Goal: Task Accomplishment & Management: Complete application form

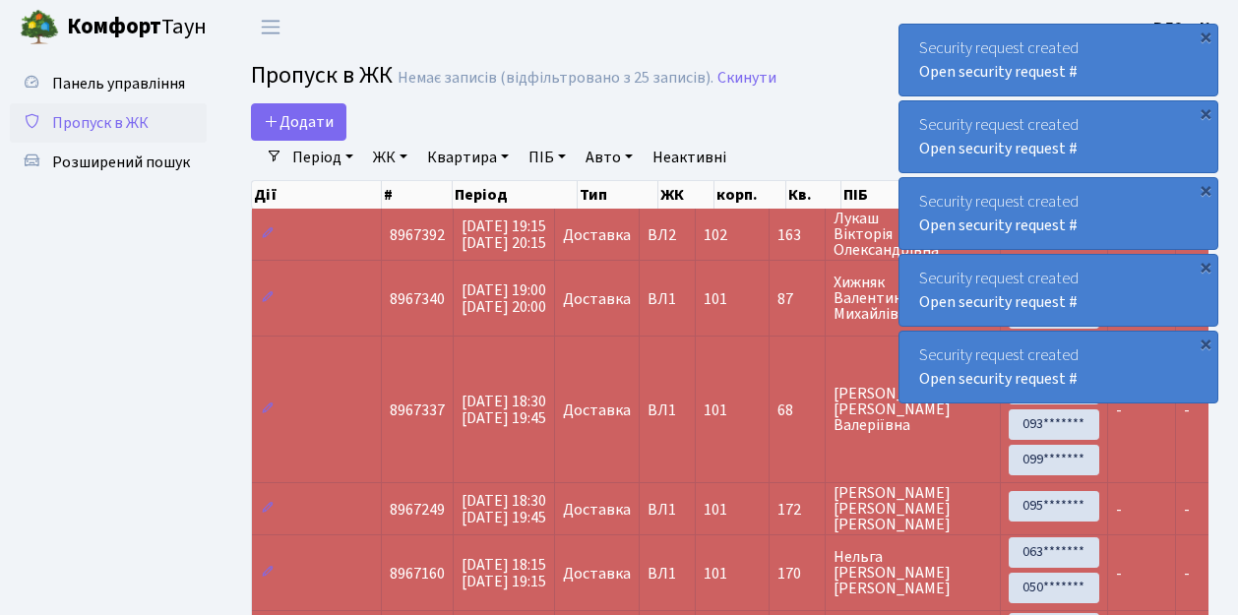
select select "25"
click at [309, 126] on span "Додати" at bounding box center [299, 122] width 70 height 22
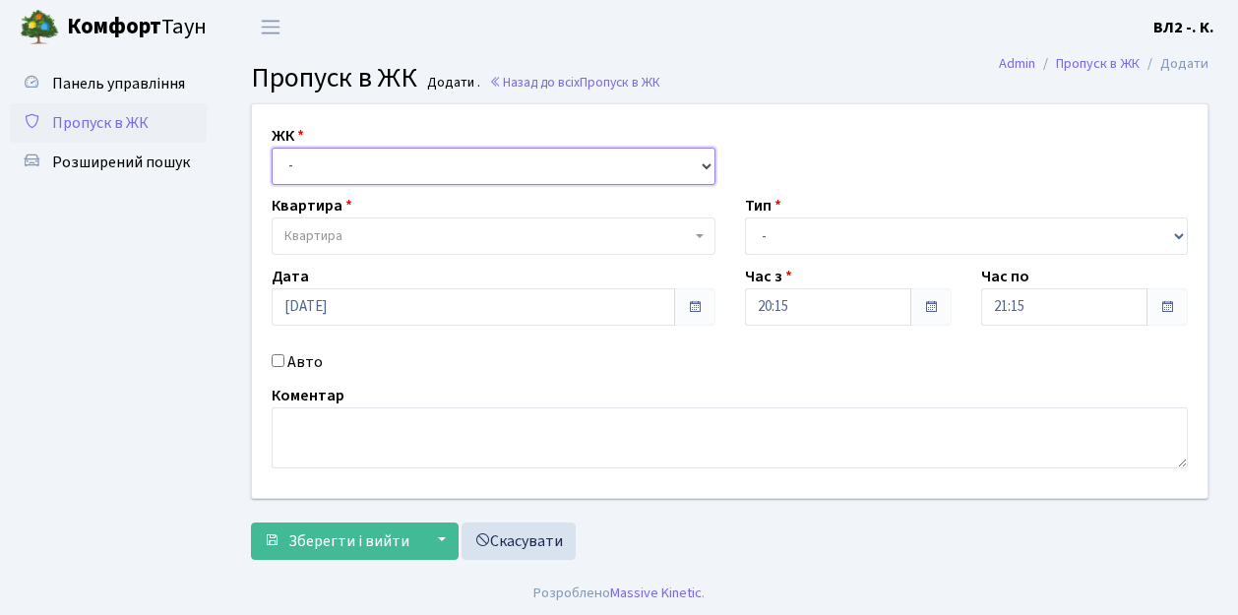
click at [335, 164] on select "- ВЛ1, Ужгородський пров., 4/1 ВЛ2, Голосіївський просп., 76 ВЛ3, пр.Голосіївсь…" at bounding box center [494, 166] width 444 height 37
select select "317"
click at [272, 148] on select "- ВЛ1, Ужгородський пров., 4/1 ВЛ2, Голосіївський просп., 76 ВЛ3, пр.Голосіївсь…" at bounding box center [494, 166] width 444 height 37
select select
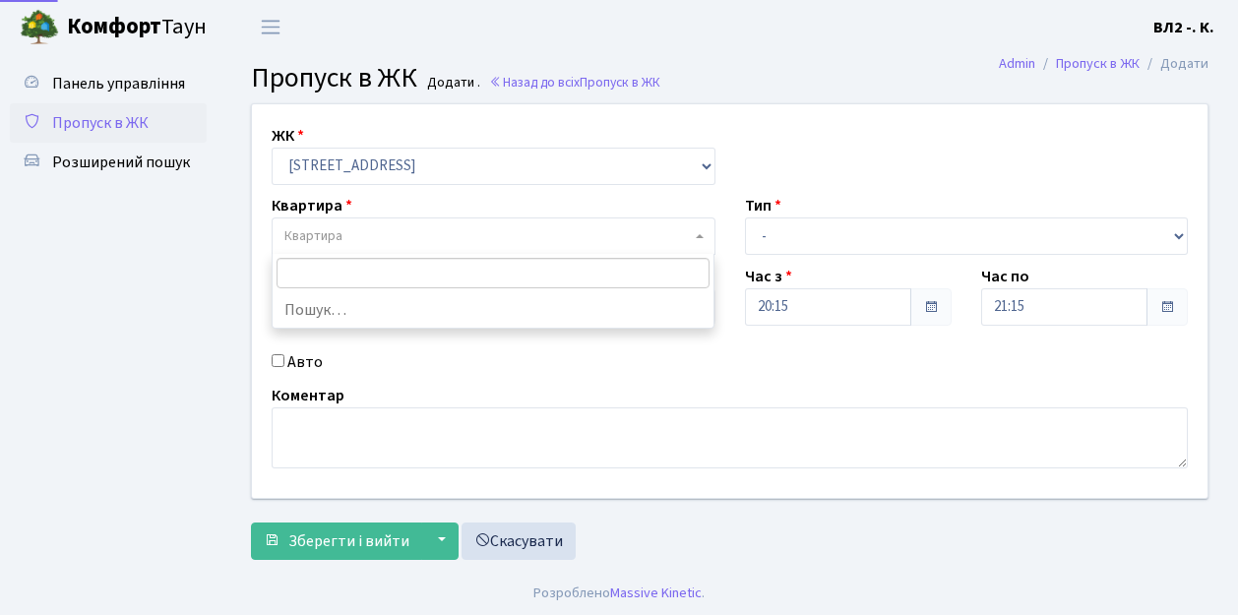
click at [383, 228] on span "Квартира" at bounding box center [488, 236] width 407 height 20
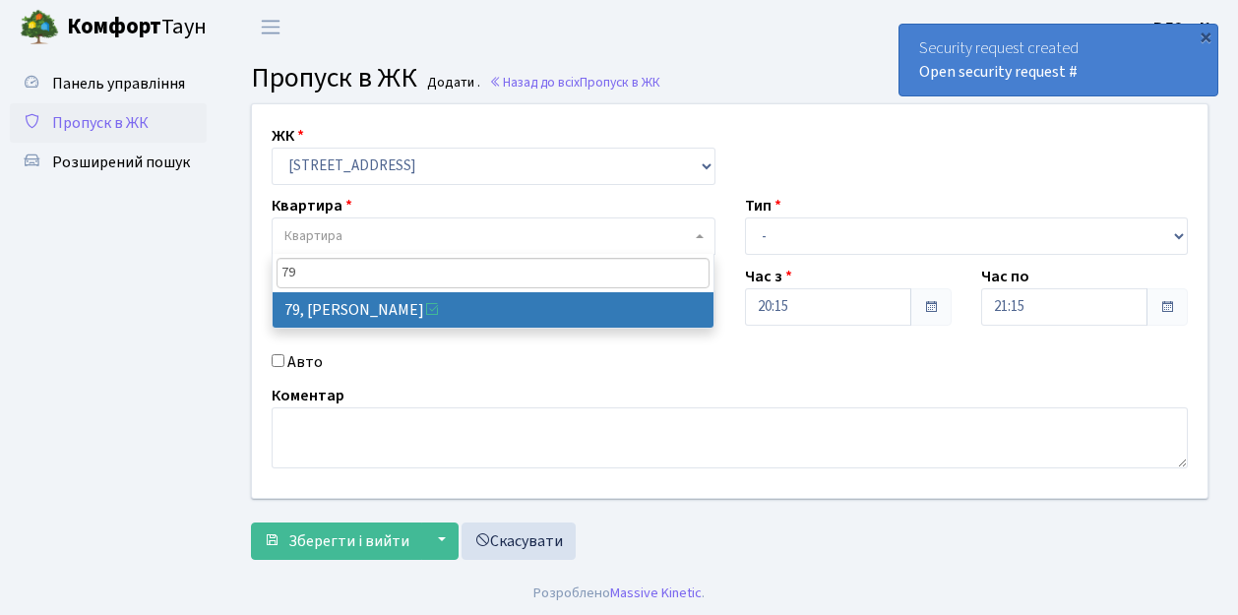
type input "79"
select select "38176"
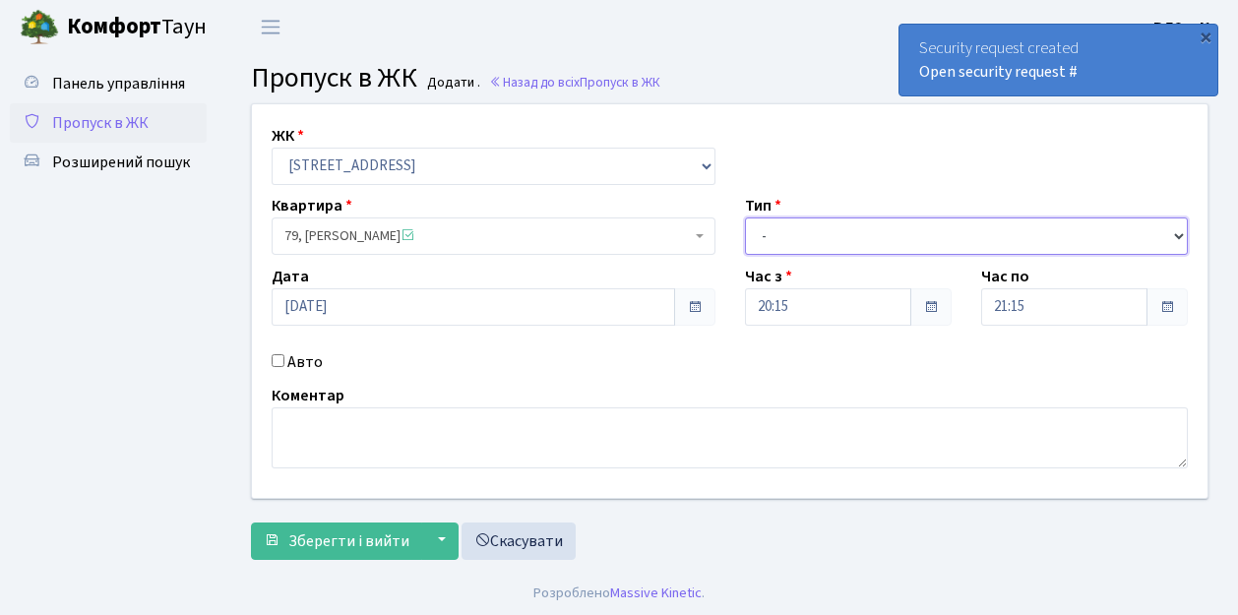
click at [818, 228] on select "- Доставка Таксі Гості Сервіс" at bounding box center [967, 236] width 444 height 37
select select "1"
click at [745, 218] on select "- Доставка Таксі Гості Сервіс" at bounding box center [967, 236] width 444 height 37
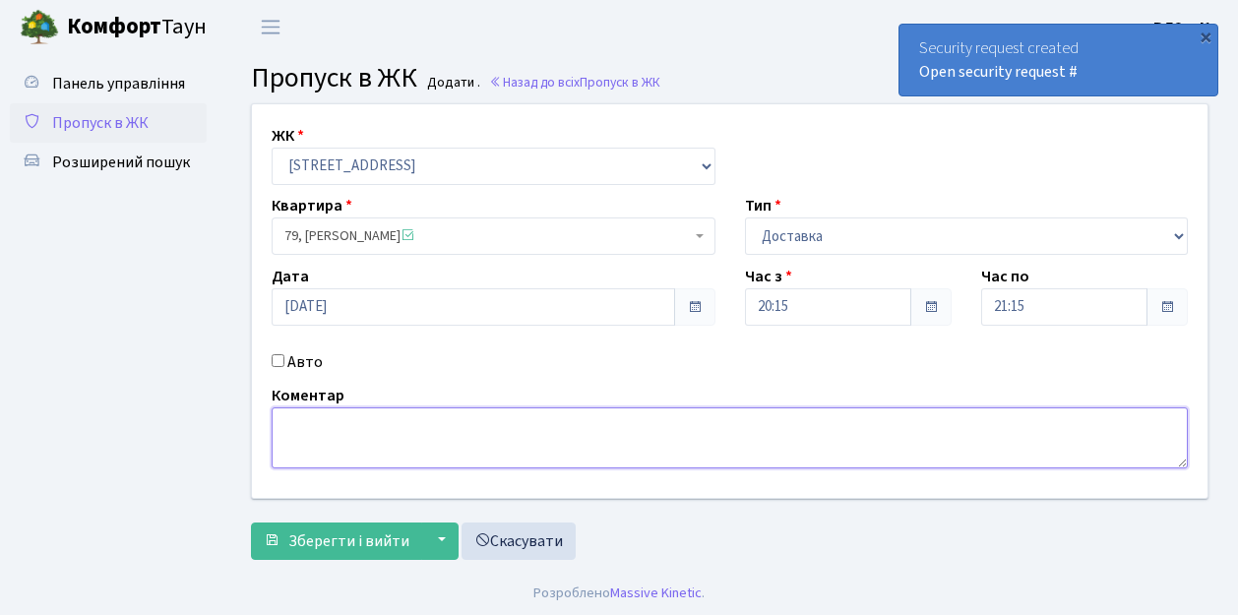
click at [295, 441] on textarea at bounding box center [730, 438] width 917 height 61
type textarea "Glovo"
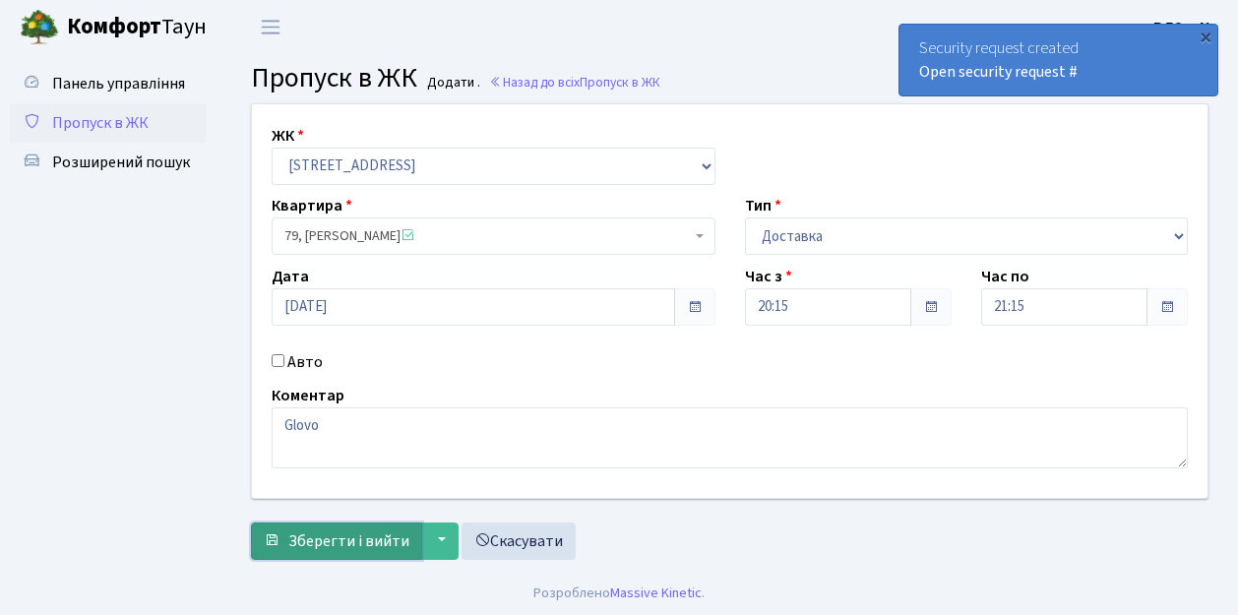
click at [350, 540] on span "Зберегти і вийти" at bounding box center [348, 542] width 121 height 22
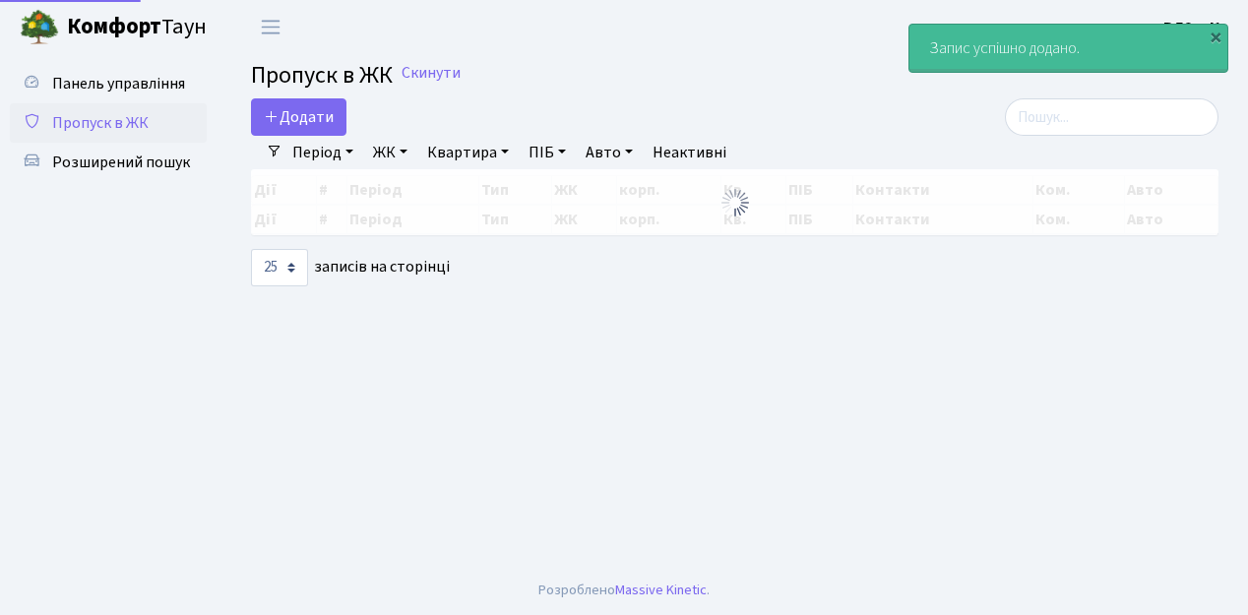
select select "25"
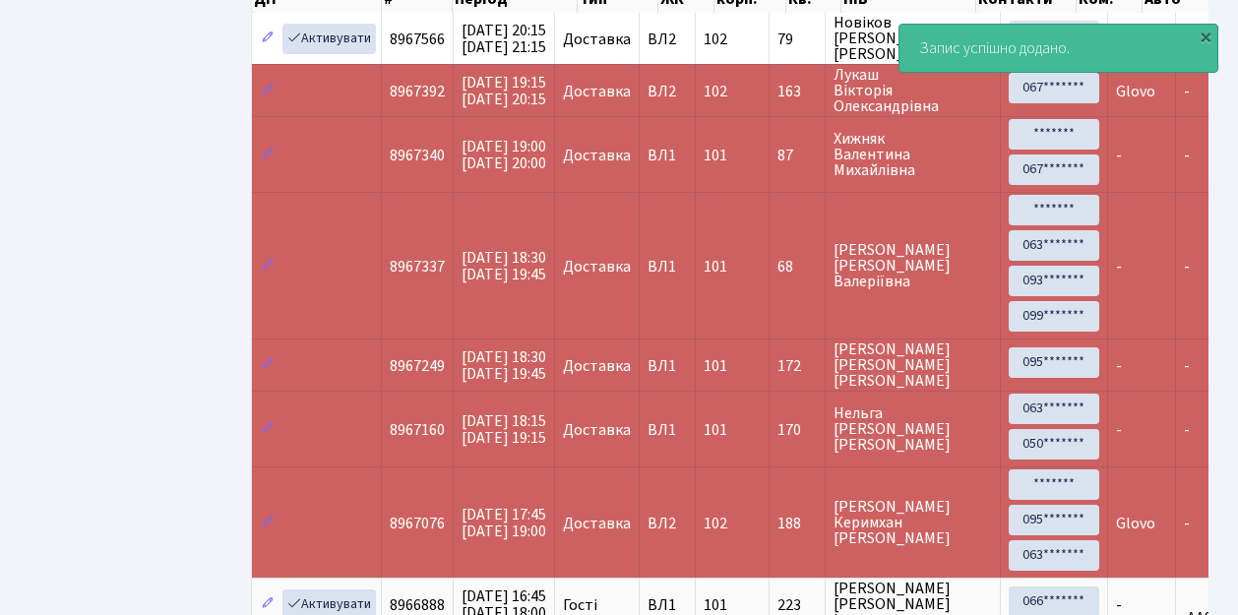
scroll to position [197, 0]
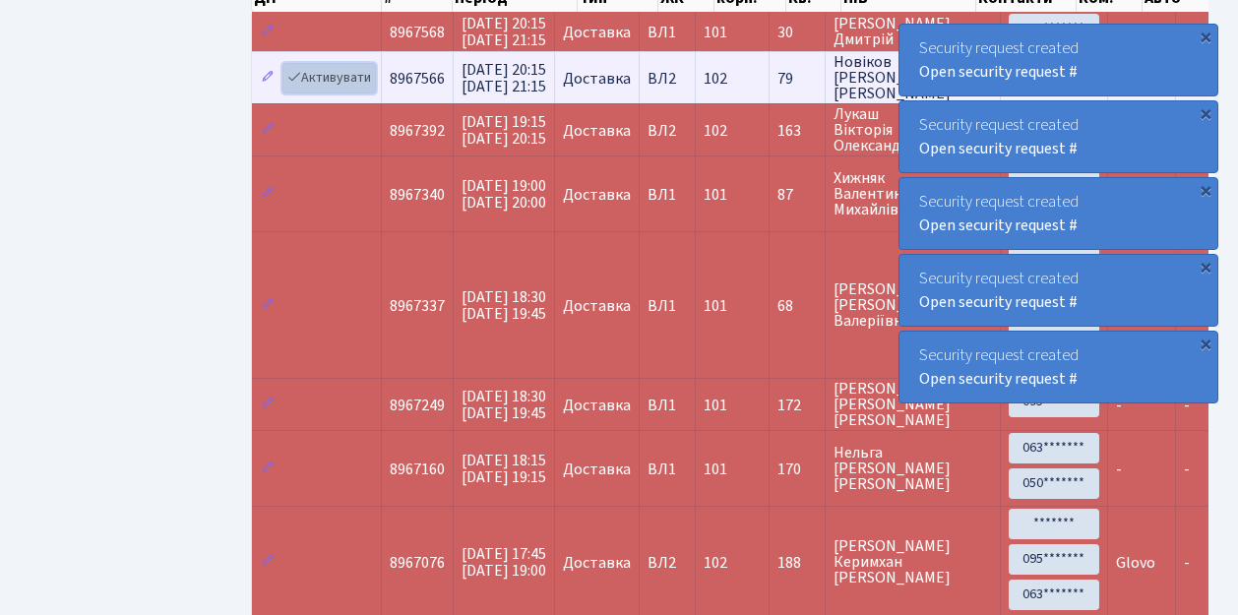
click at [347, 77] on link "Активувати" at bounding box center [330, 78] width 94 height 31
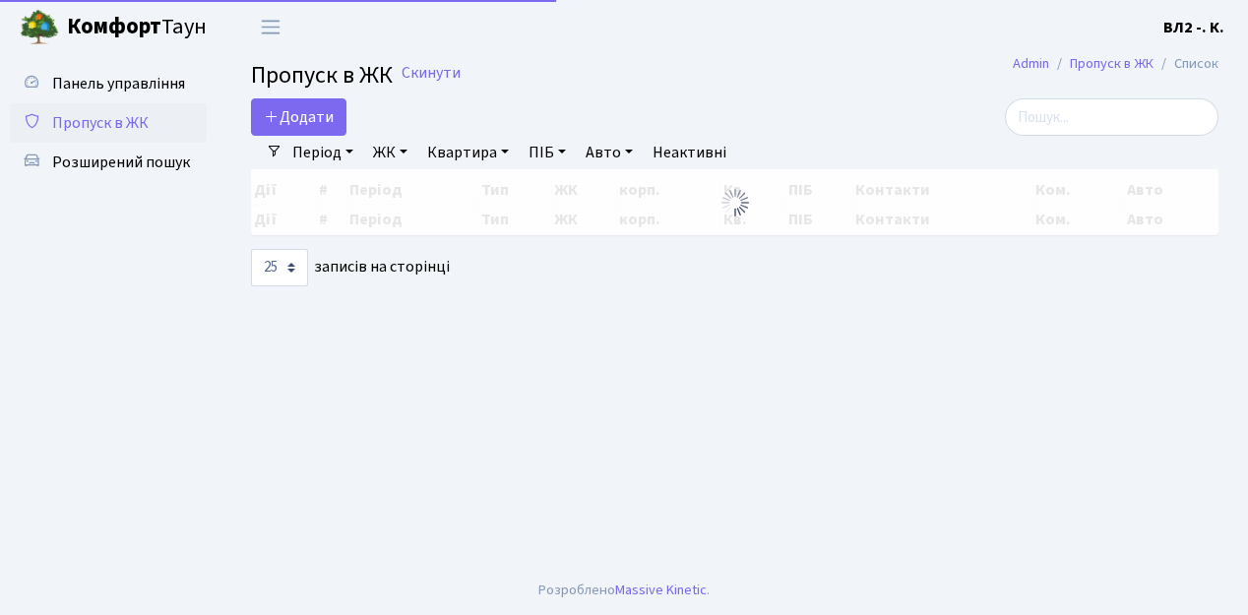
select select "25"
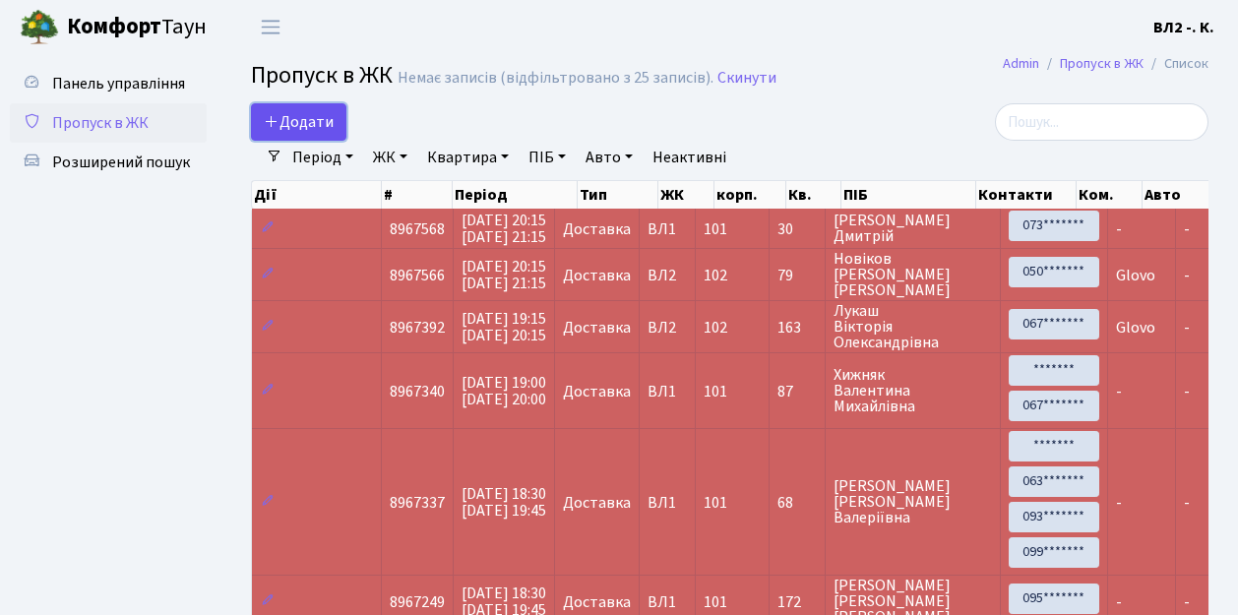
click at [327, 116] on span "Додати" at bounding box center [299, 122] width 70 height 22
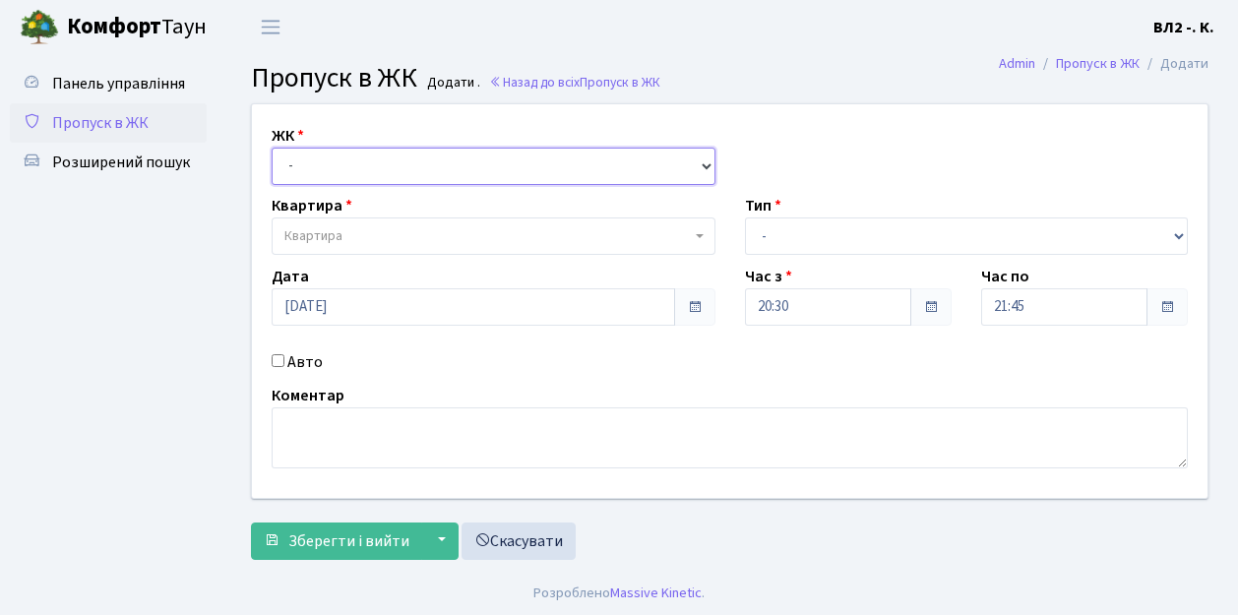
click at [364, 175] on select "- [STREET_ADDRESS][PERSON_NAME]" at bounding box center [494, 166] width 444 height 37
select select "317"
click at [272, 148] on select "- [STREET_ADDRESS][PERSON_NAME]" at bounding box center [494, 166] width 444 height 37
select select
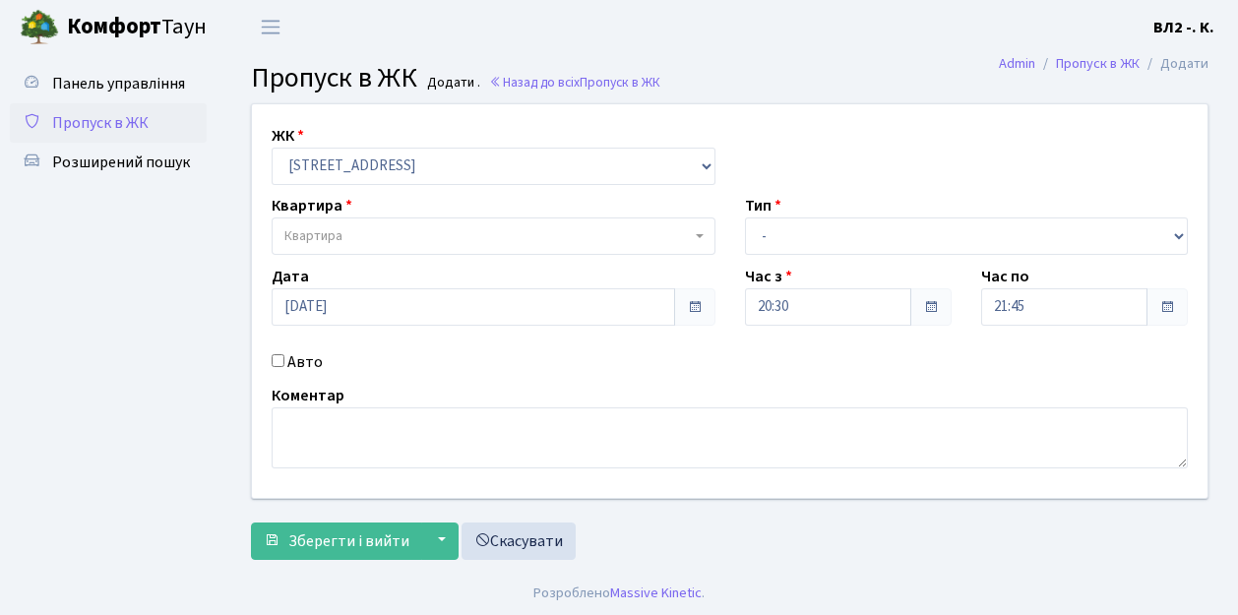
click at [388, 239] on span "Квартира" at bounding box center [488, 236] width 407 height 20
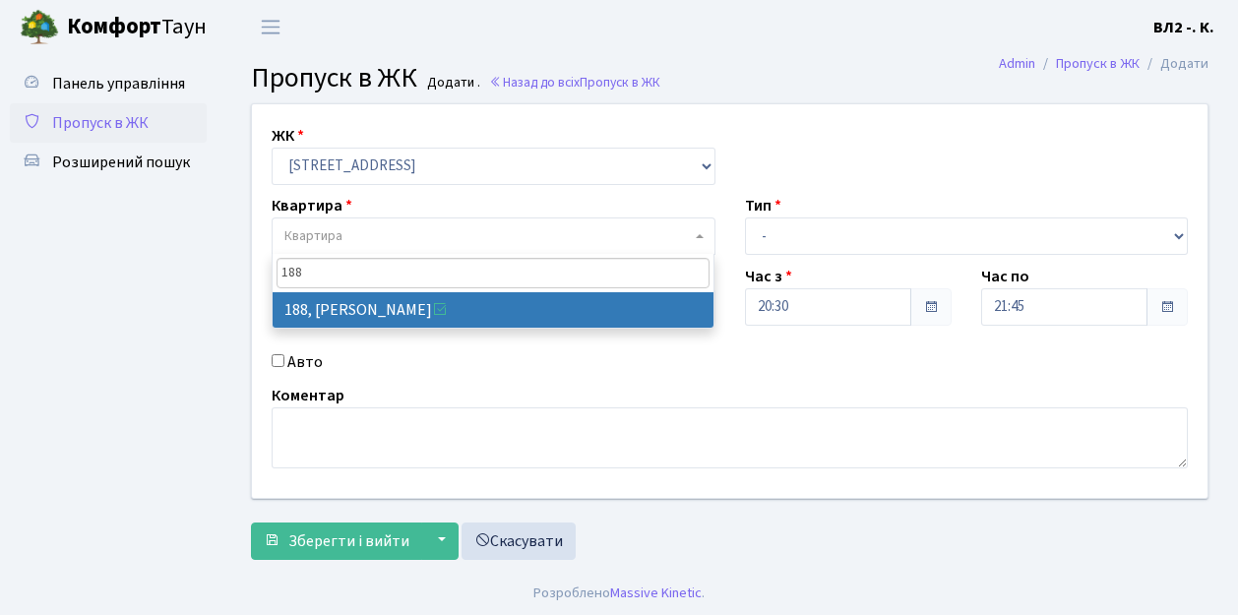
type input "188"
select select "40000"
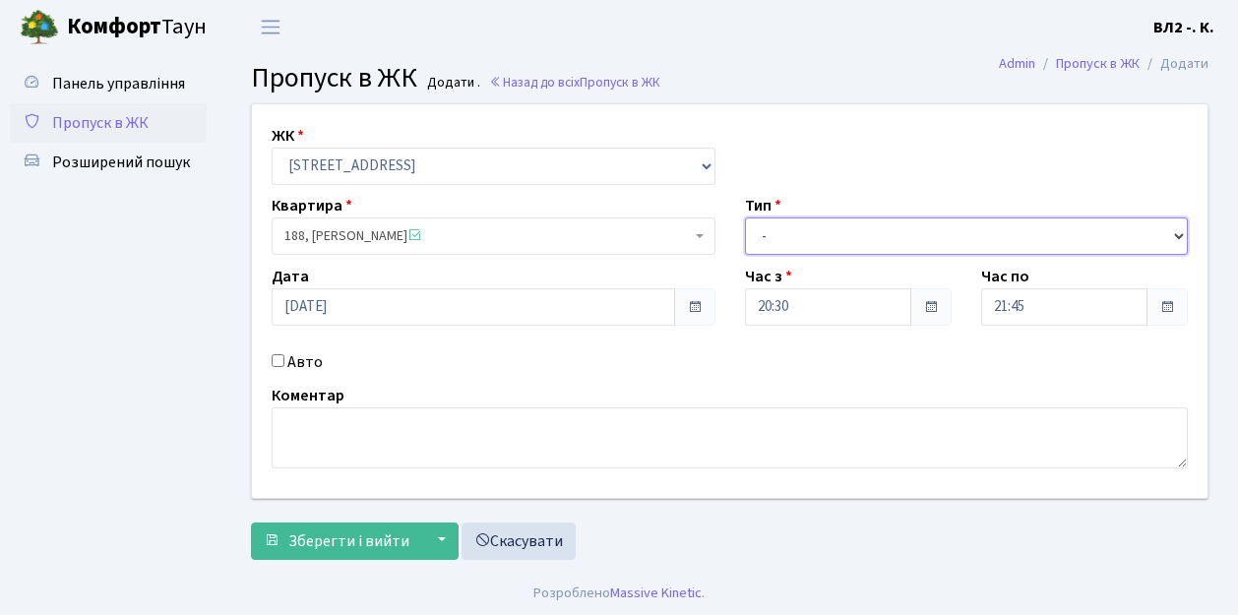
click at [766, 232] on select "- Доставка Таксі Гості Сервіс" at bounding box center [967, 236] width 444 height 37
select select "1"
click at [745, 218] on select "- Доставка Таксі Гості Сервіс" at bounding box center [967, 236] width 444 height 37
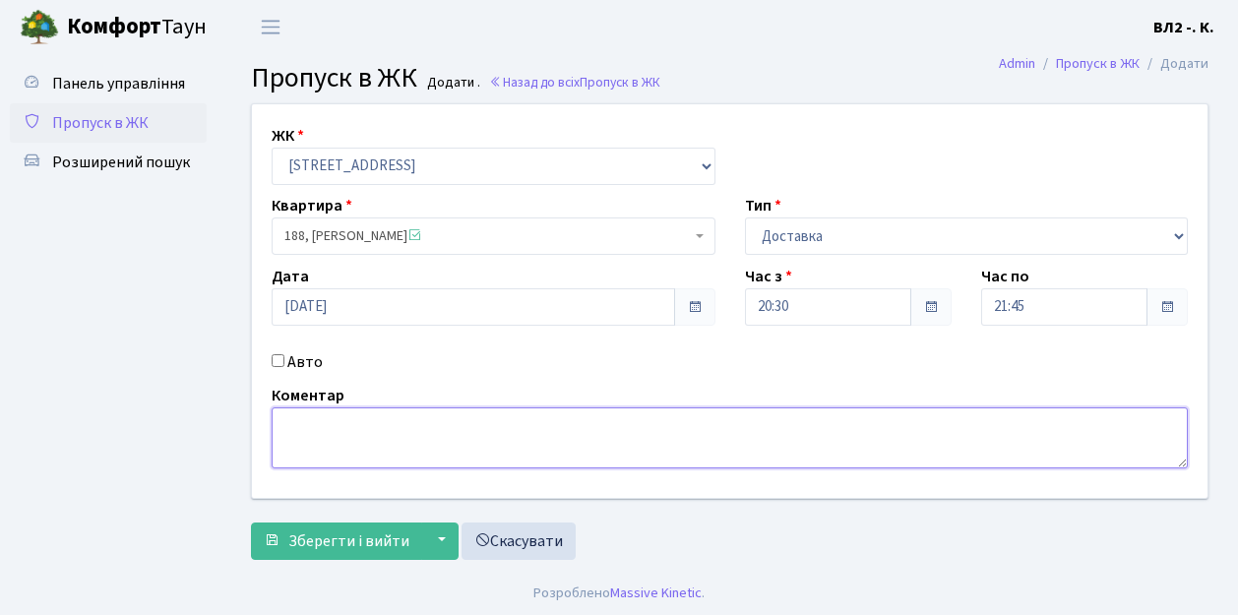
click at [315, 441] on textarea at bounding box center [730, 438] width 917 height 61
type textarea "Glovo"
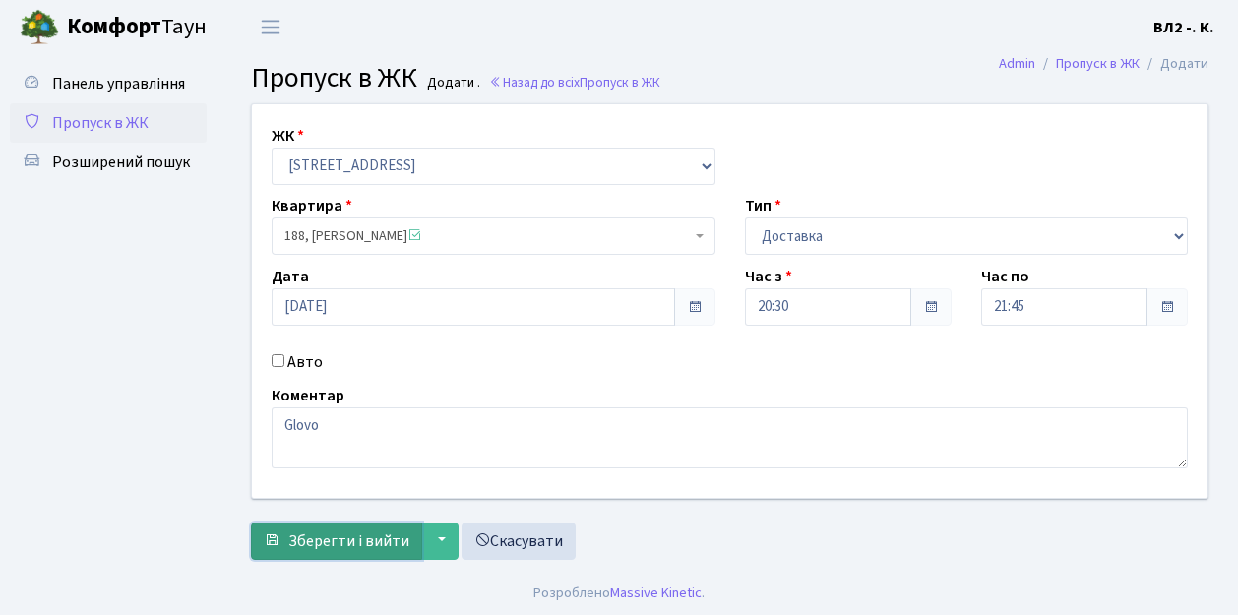
click at [345, 531] on span "Зберегти і вийти" at bounding box center [348, 542] width 121 height 22
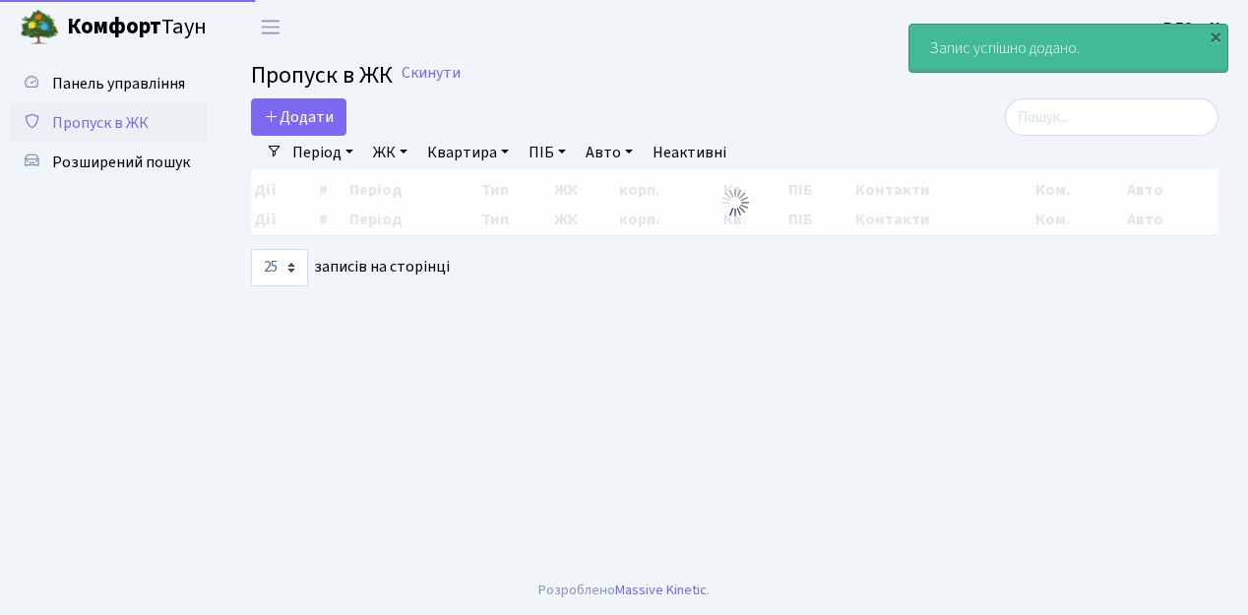
select select "25"
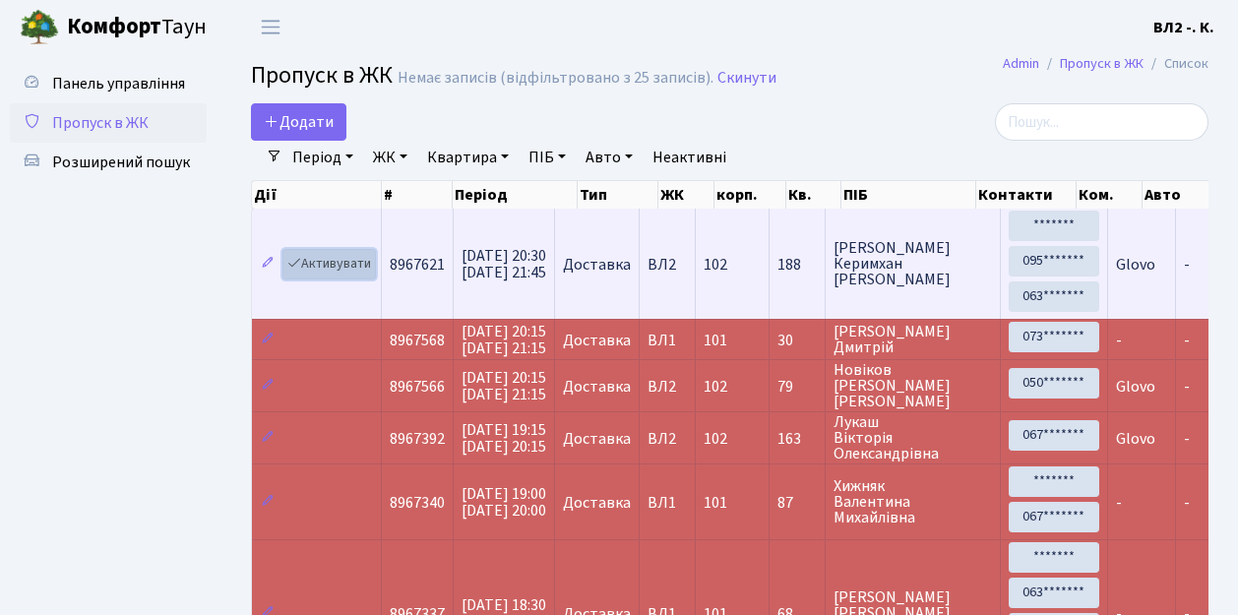
click at [348, 266] on link "Активувати" at bounding box center [330, 264] width 94 height 31
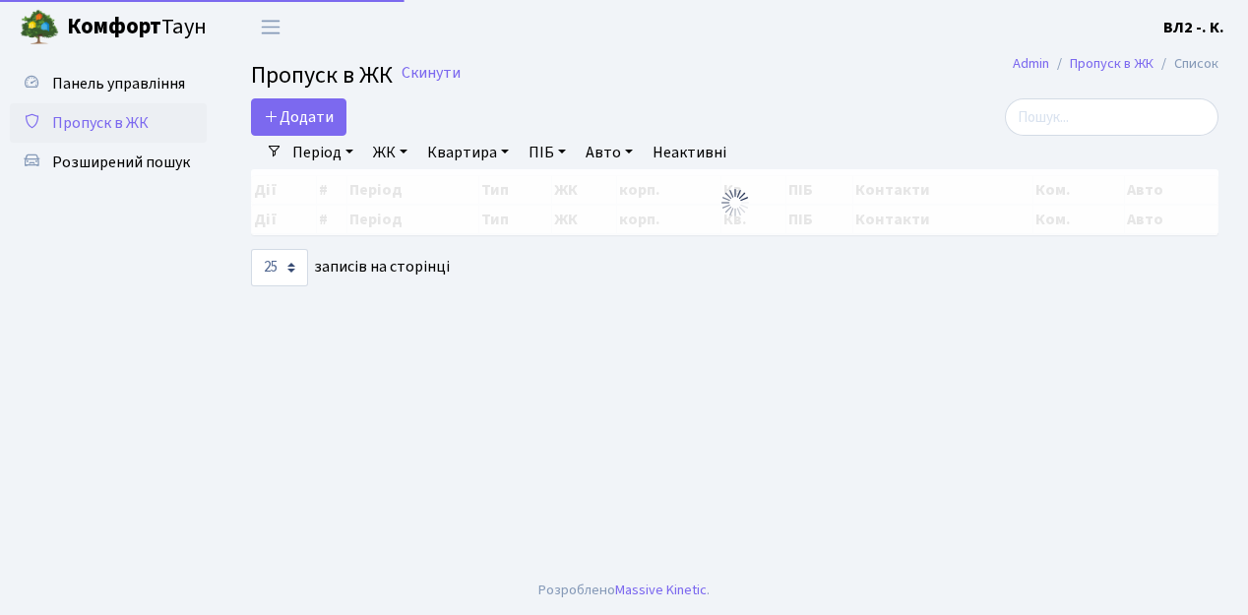
select select "25"
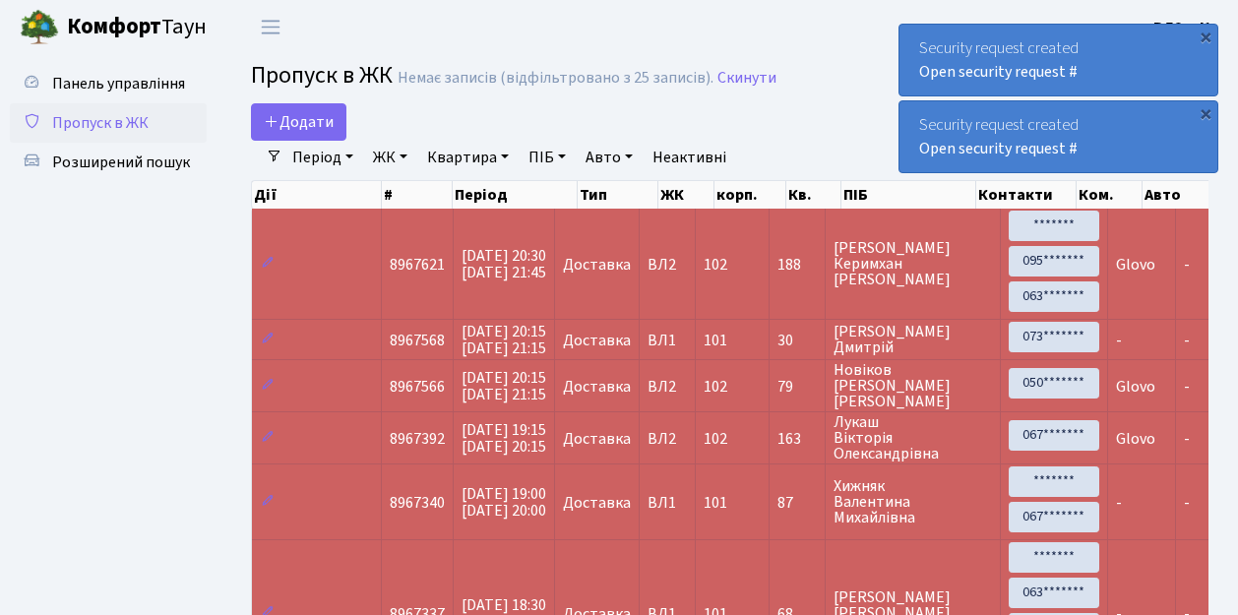
click at [121, 126] on span "Пропуск в ЖК" at bounding box center [100, 123] width 96 height 22
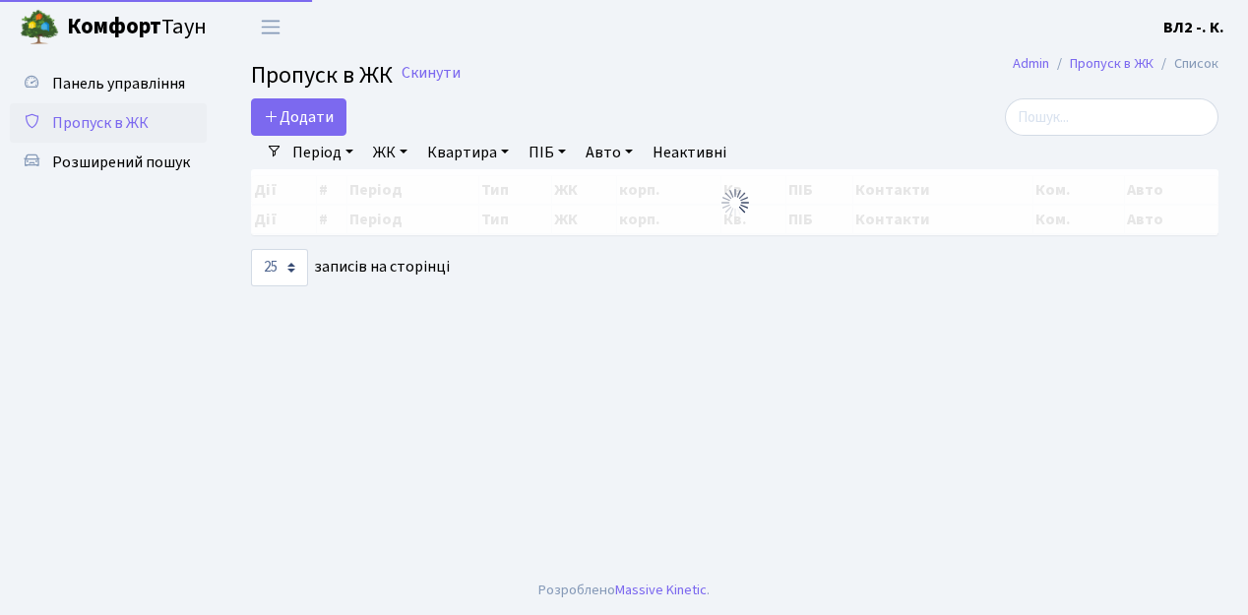
select select "25"
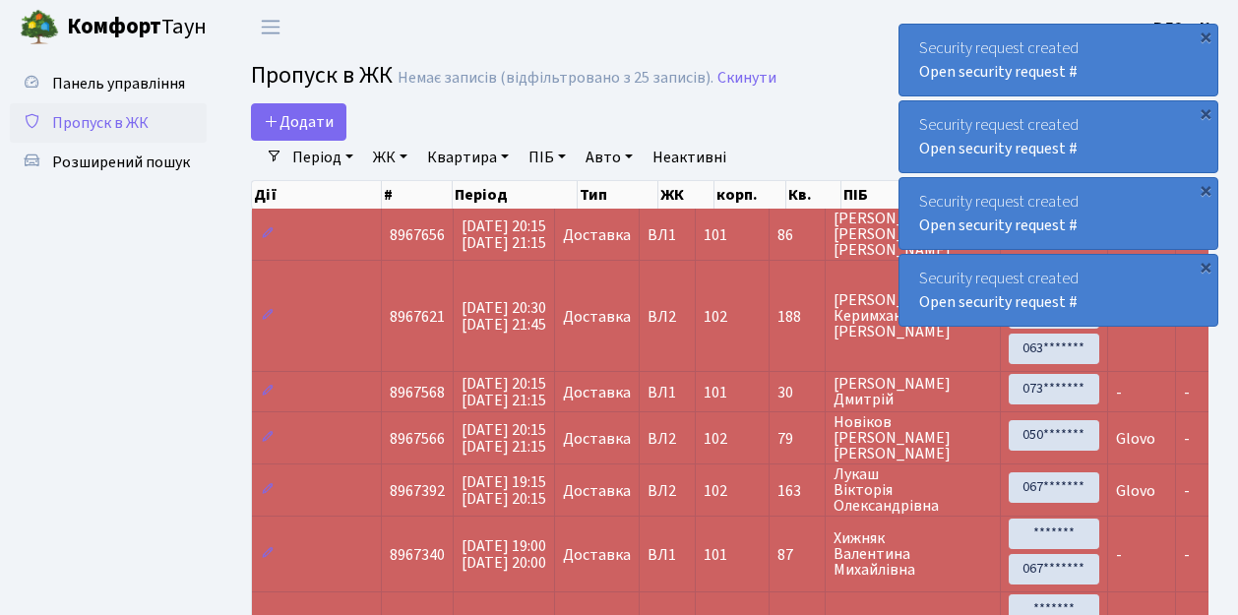
click at [111, 122] on span "Пропуск в ЖК" at bounding box center [100, 123] width 96 height 22
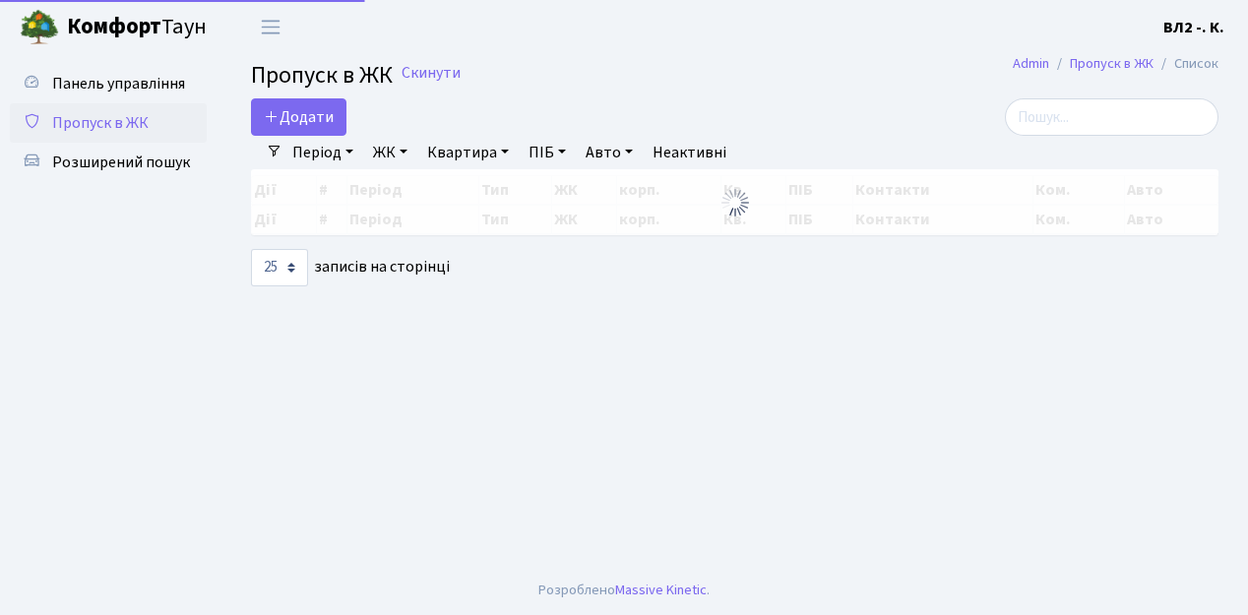
select select "25"
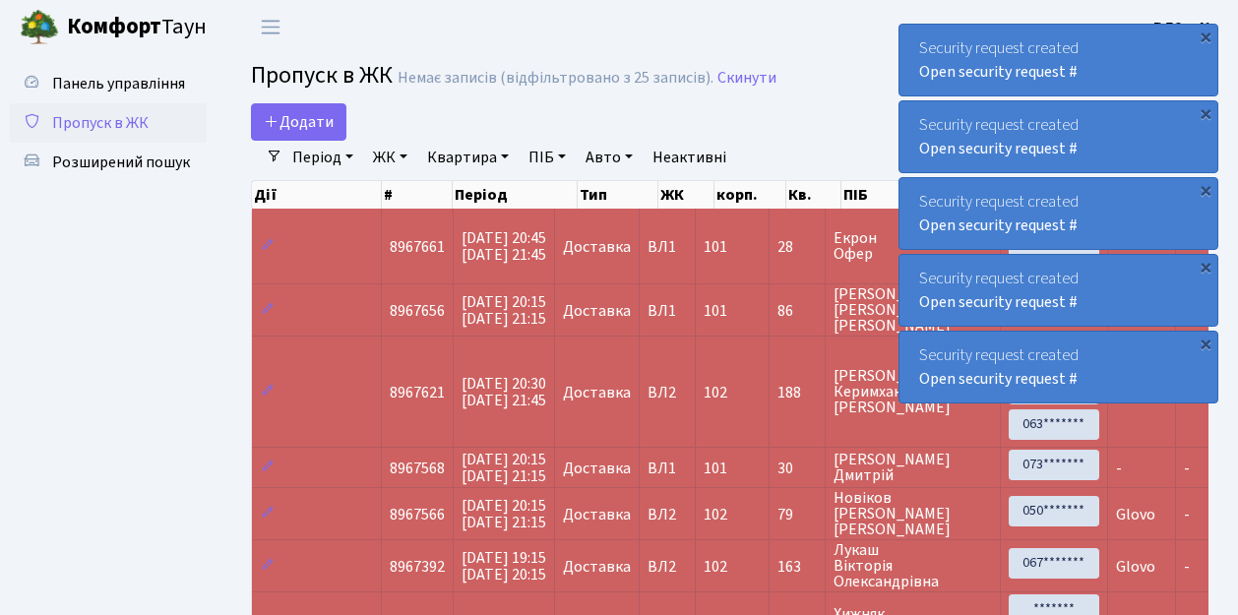
click at [120, 119] on span "Пропуск в ЖК" at bounding box center [100, 123] width 96 height 22
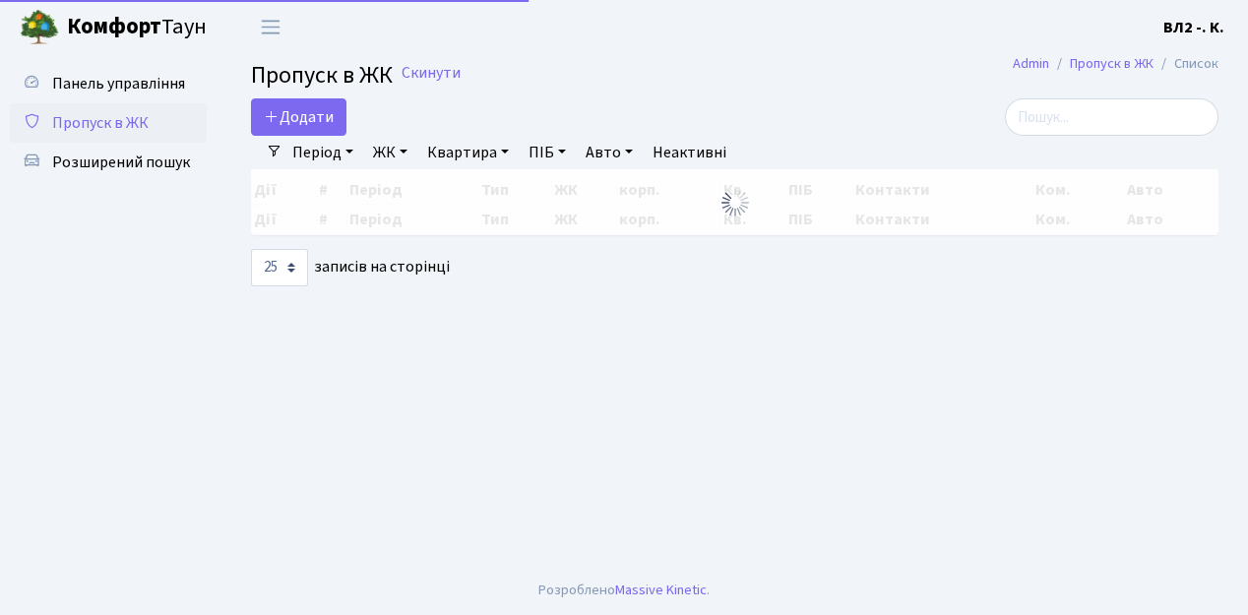
select select "25"
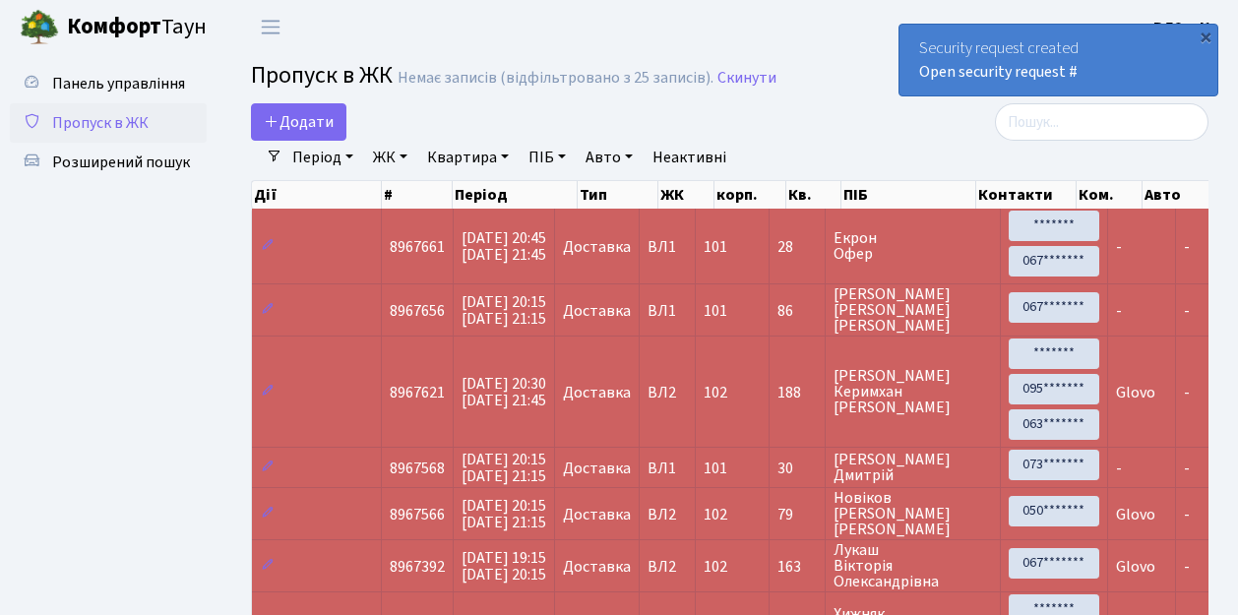
click at [122, 128] on span "Пропуск в ЖК" at bounding box center [100, 123] width 96 height 22
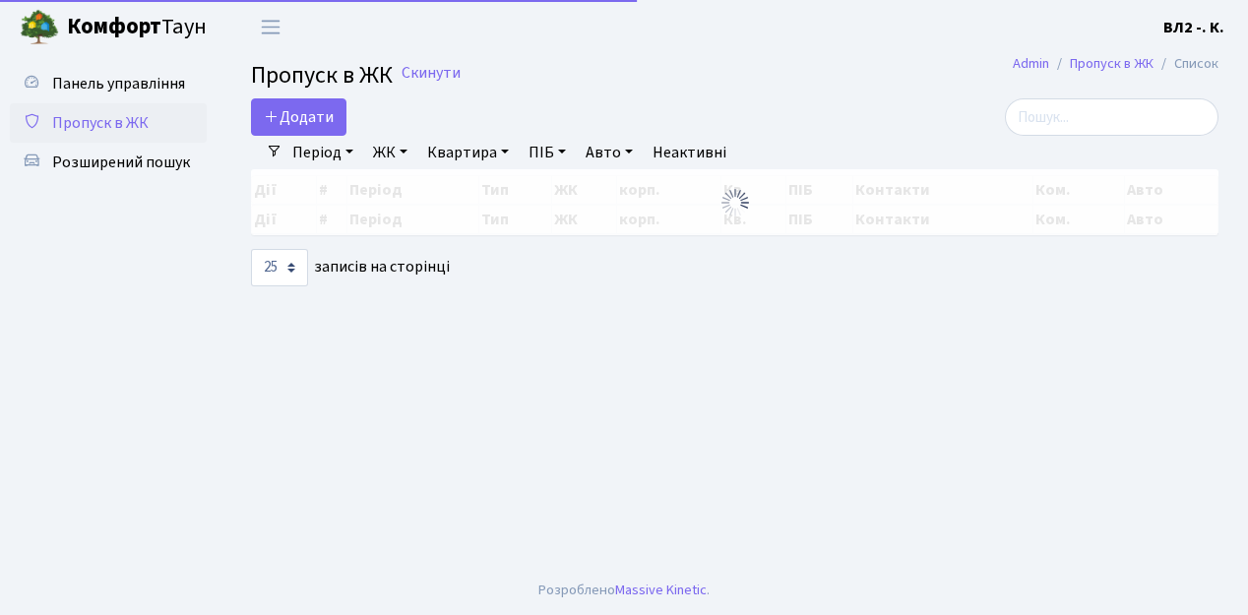
select select "25"
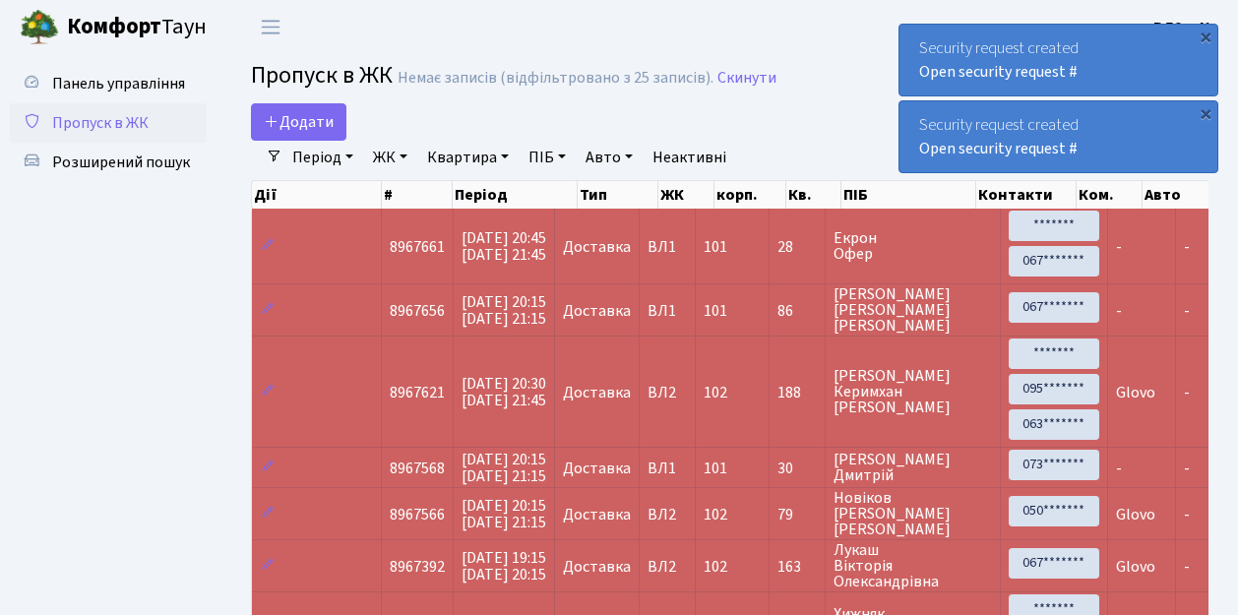
click at [119, 118] on span "Пропуск в ЖК" at bounding box center [100, 123] width 96 height 22
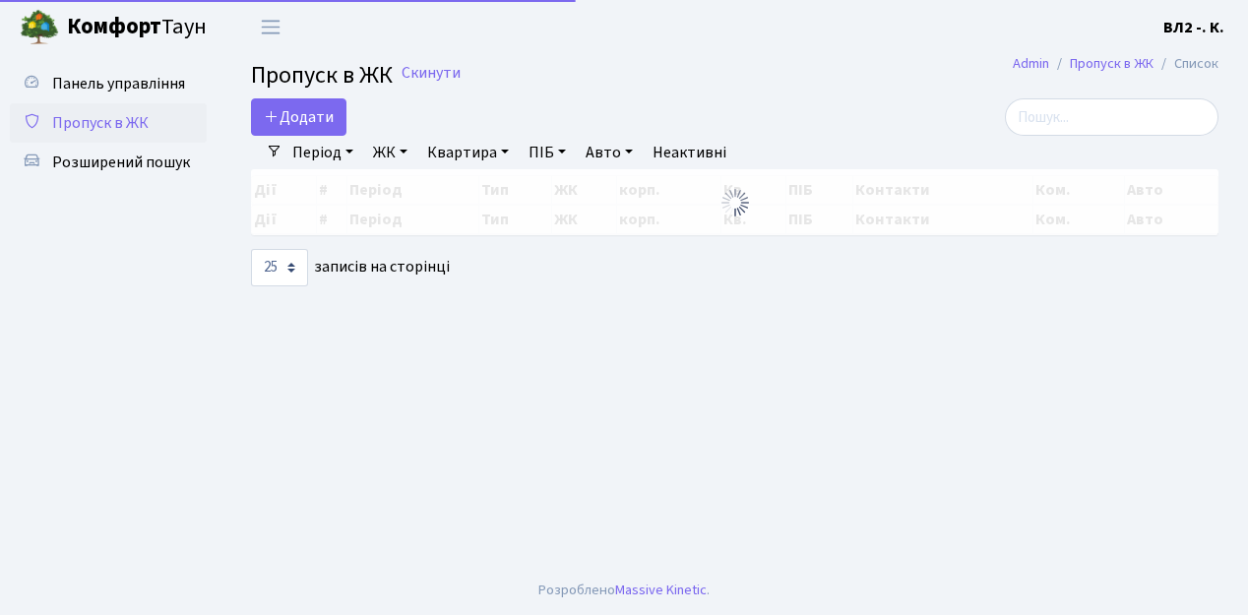
select select "25"
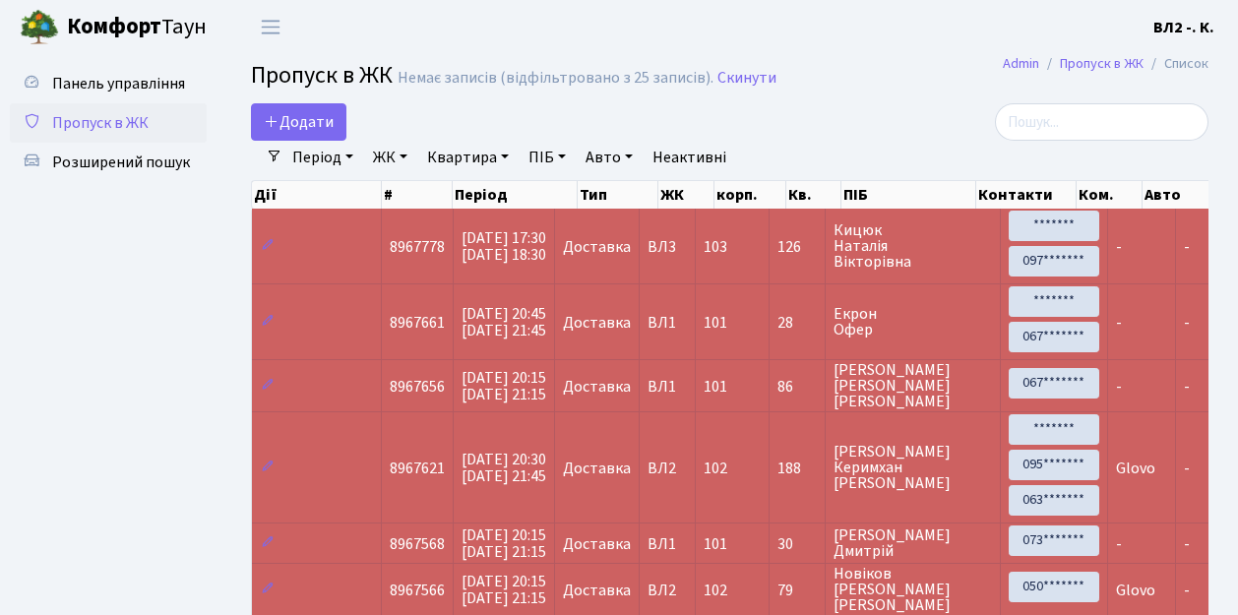
click at [96, 118] on span "Пропуск в ЖК" at bounding box center [100, 123] width 96 height 22
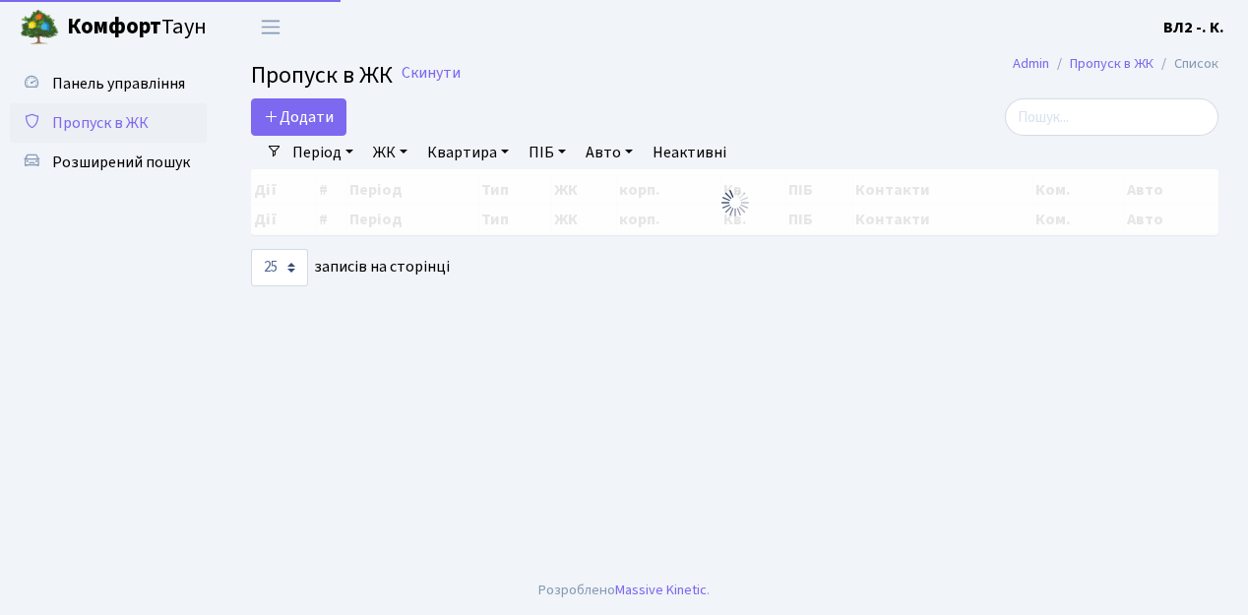
select select "25"
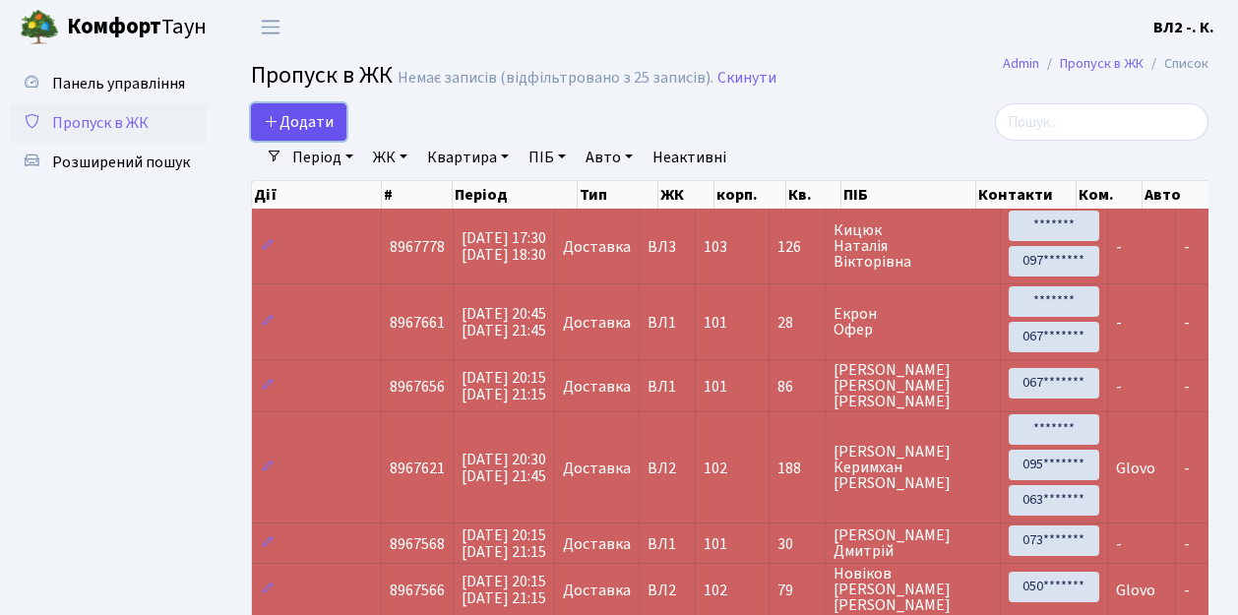
click at [313, 117] on span "Додати" at bounding box center [299, 122] width 70 height 22
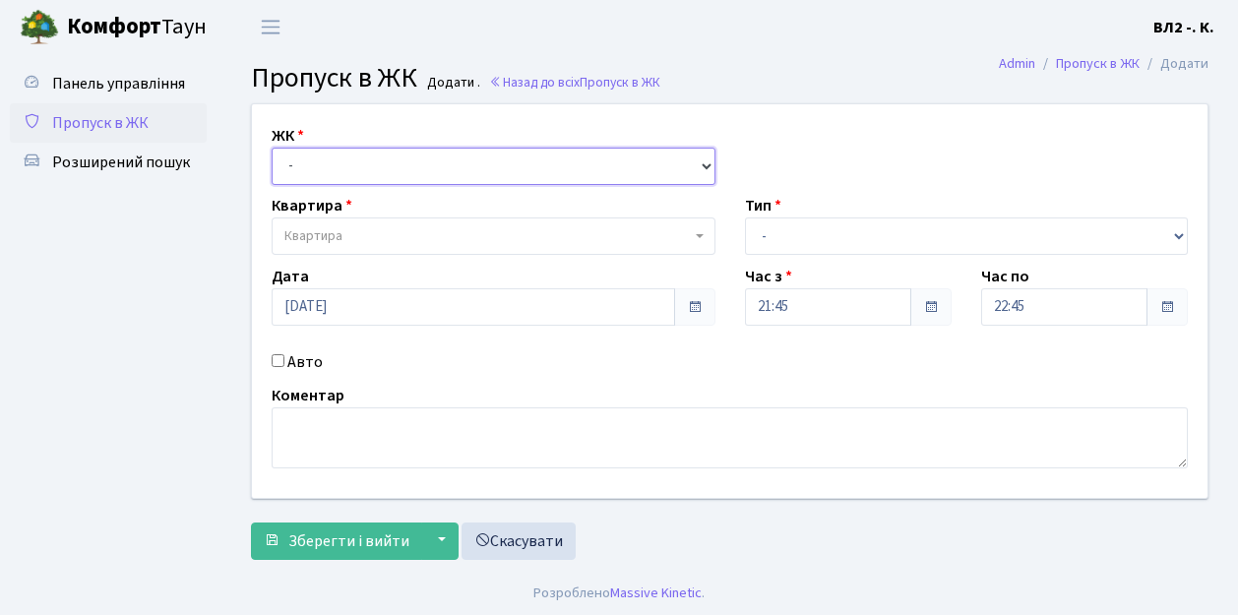
click at [328, 162] on select "- [STREET_ADDRESS][PERSON_NAME]" at bounding box center [494, 166] width 444 height 37
select select "317"
click at [272, 148] on select "- [STREET_ADDRESS][PERSON_NAME]" at bounding box center [494, 166] width 444 height 37
select select
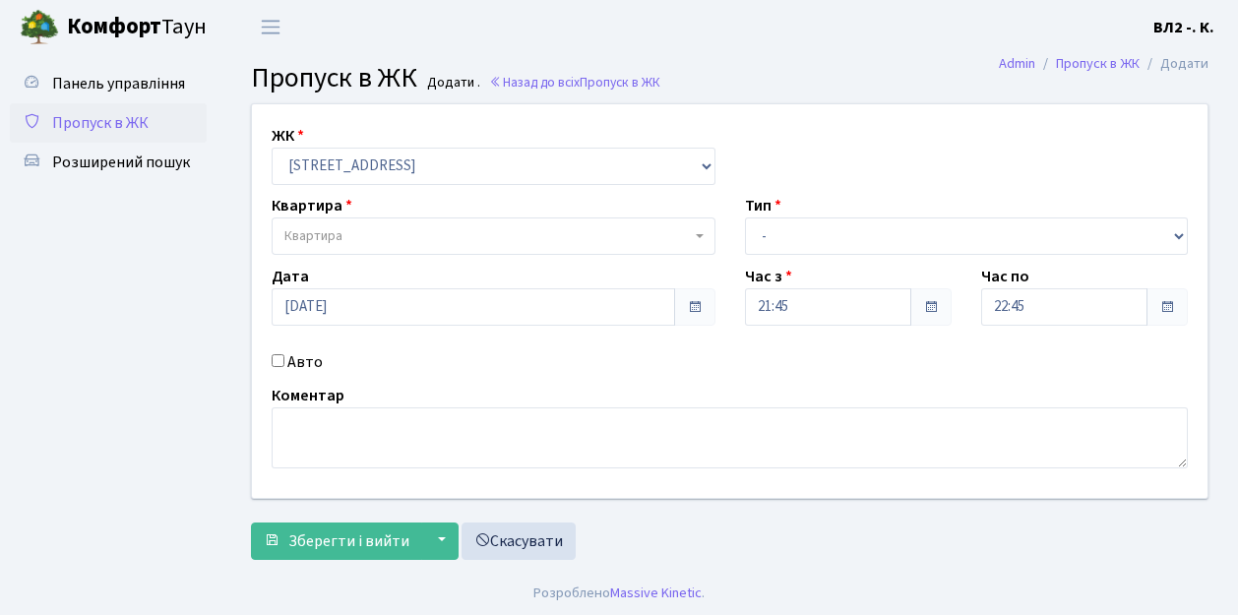
click at [375, 236] on span "Квартира" at bounding box center [488, 236] width 407 height 20
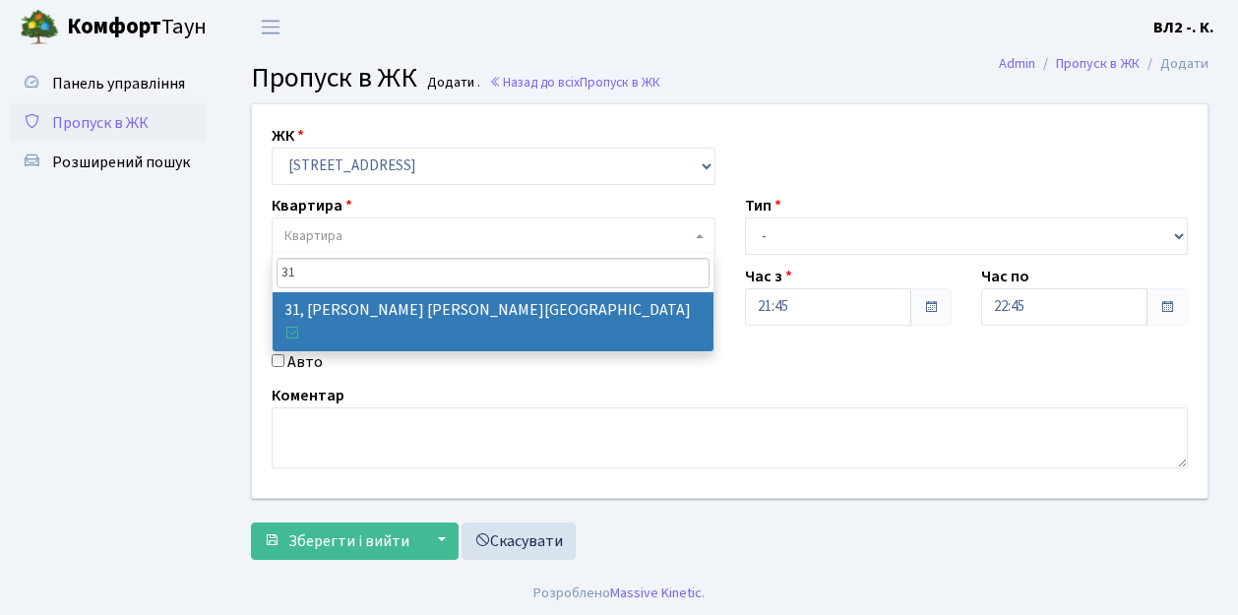
type input "31"
drag, startPoint x: 406, startPoint y: 320, endPoint x: 550, endPoint y: 307, distance: 145.3
select select "38032"
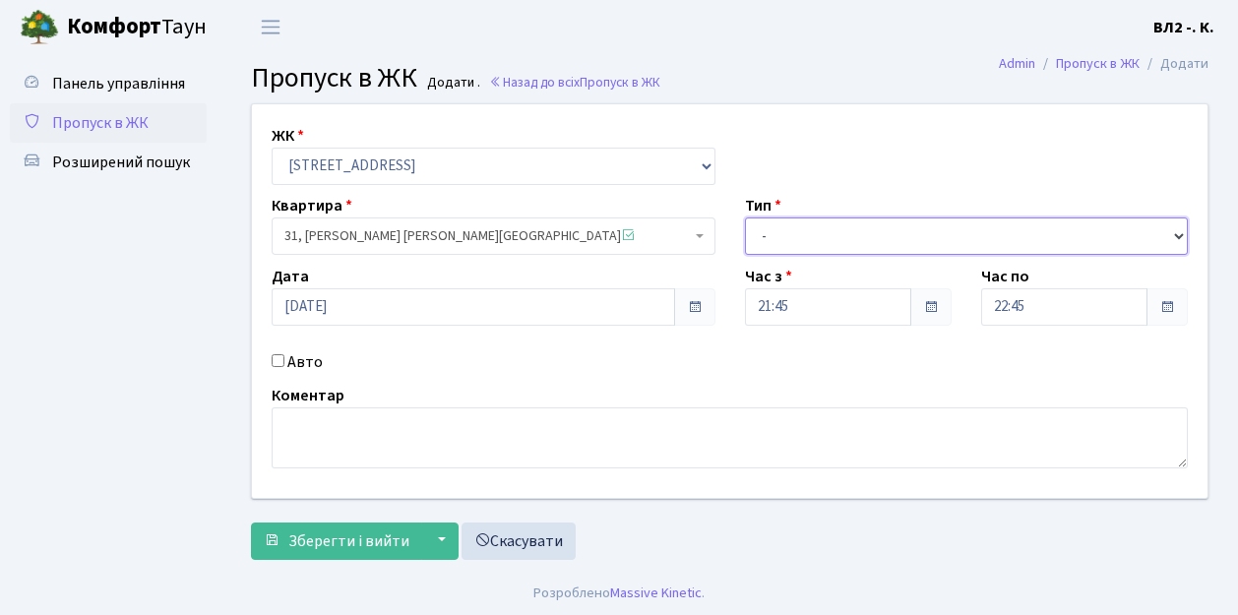
click at [780, 235] on select "- Доставка Таксі Гості Сервіс" at bounding box center [967, 236] width 444 height 37
select select "1"
click at [745, 218] on select "- Доставка Таксі Гості Сервіс" at bounding box center [967, 236] width 444 height 37
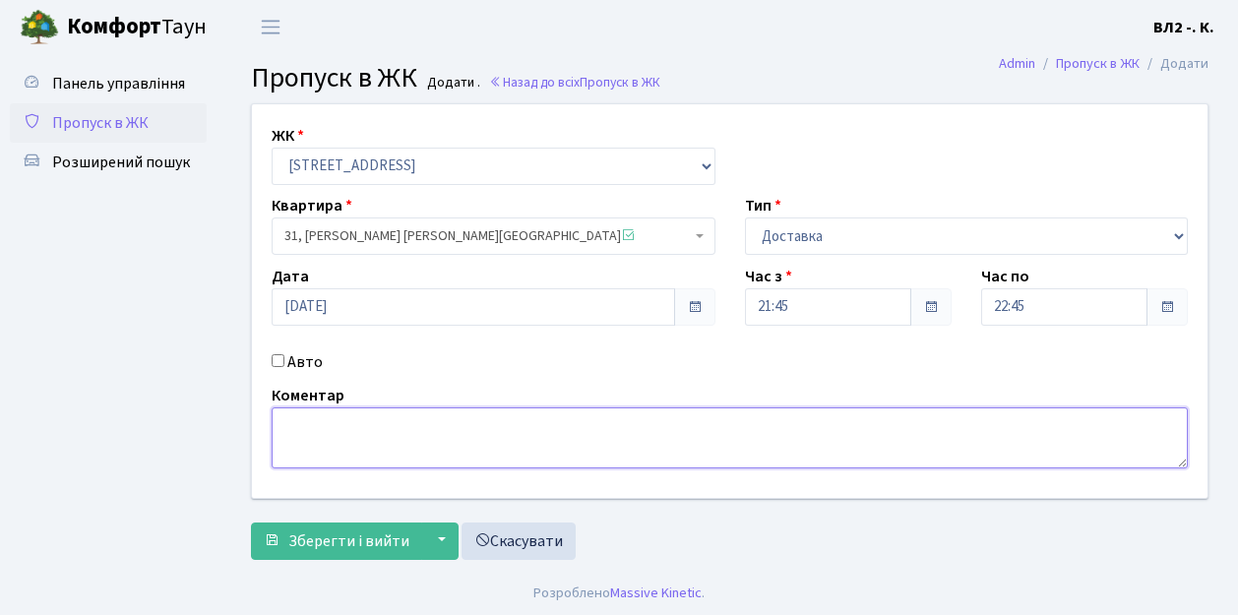
click at [309, 423] on textarea at bounding box center [730, 438] width 917 height 61
type textarea "Glovo"
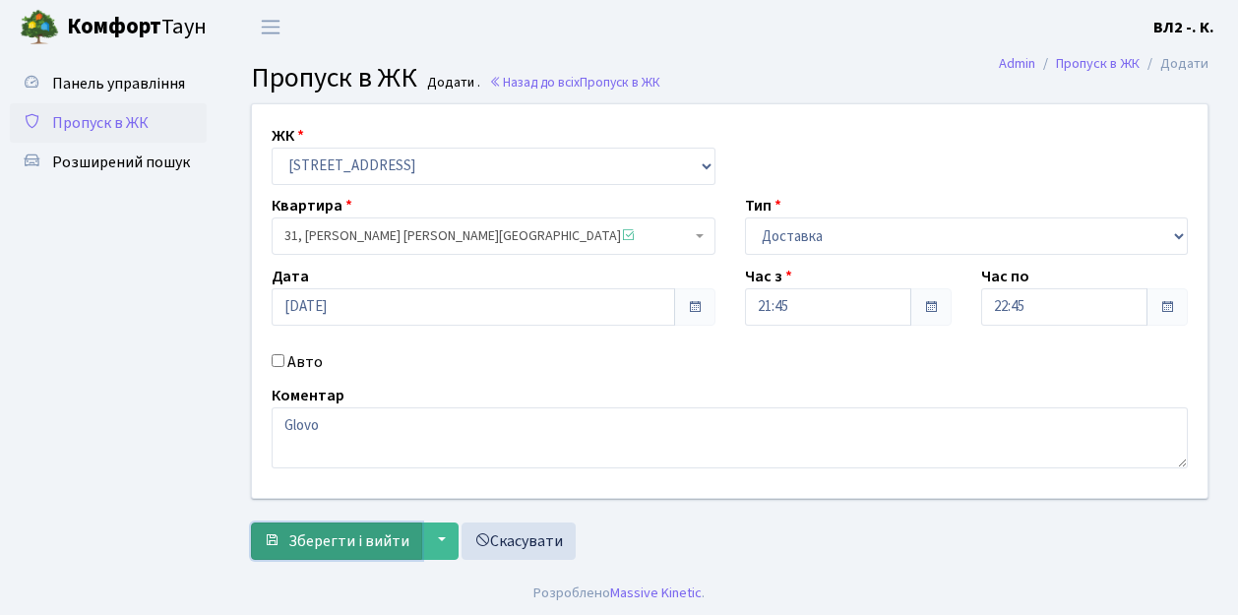
drag, startPoint x: 362, startPoint y: 539, endPoint x: 379, endPoint y: 539, distance: 16.7
click at [379, 539] on span "Зберегти і вийти" at bounding box center [348, 542] width 121 height 22
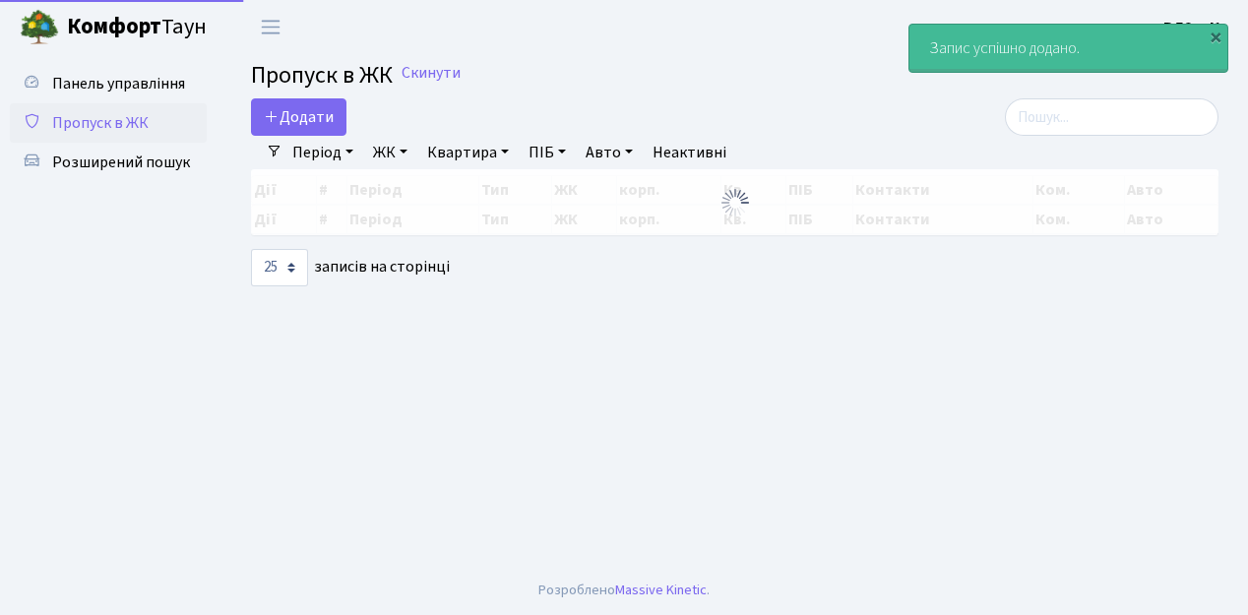
select select "25"
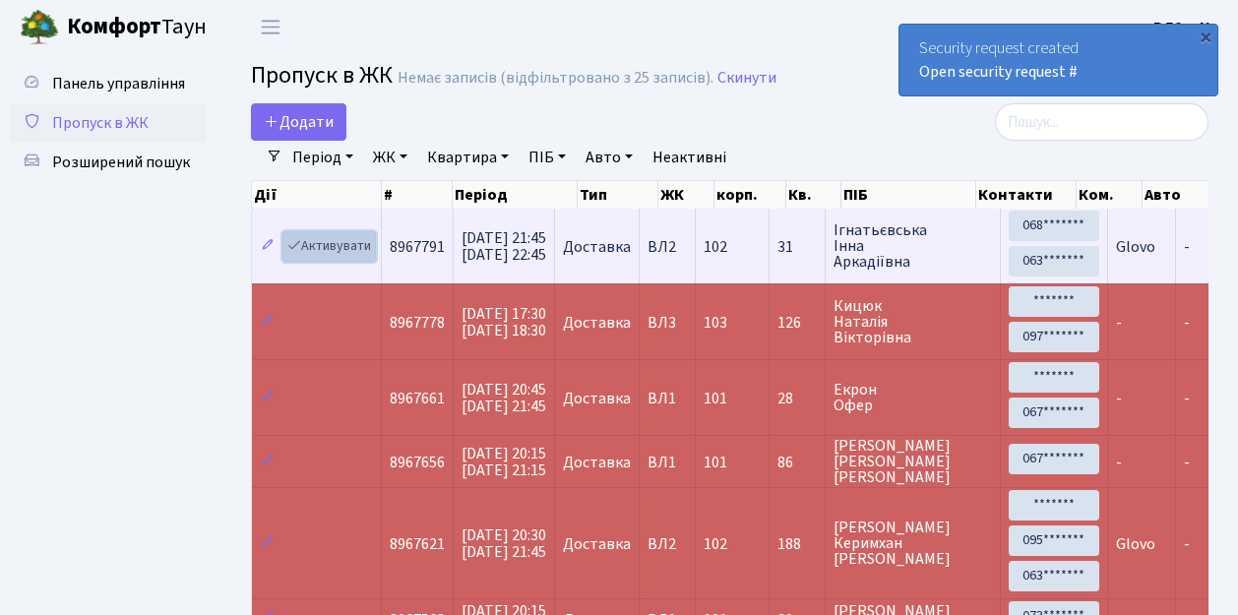
click at [340, 246] on link "Активувати" at bounding box center [330, 246] width 94 height 31
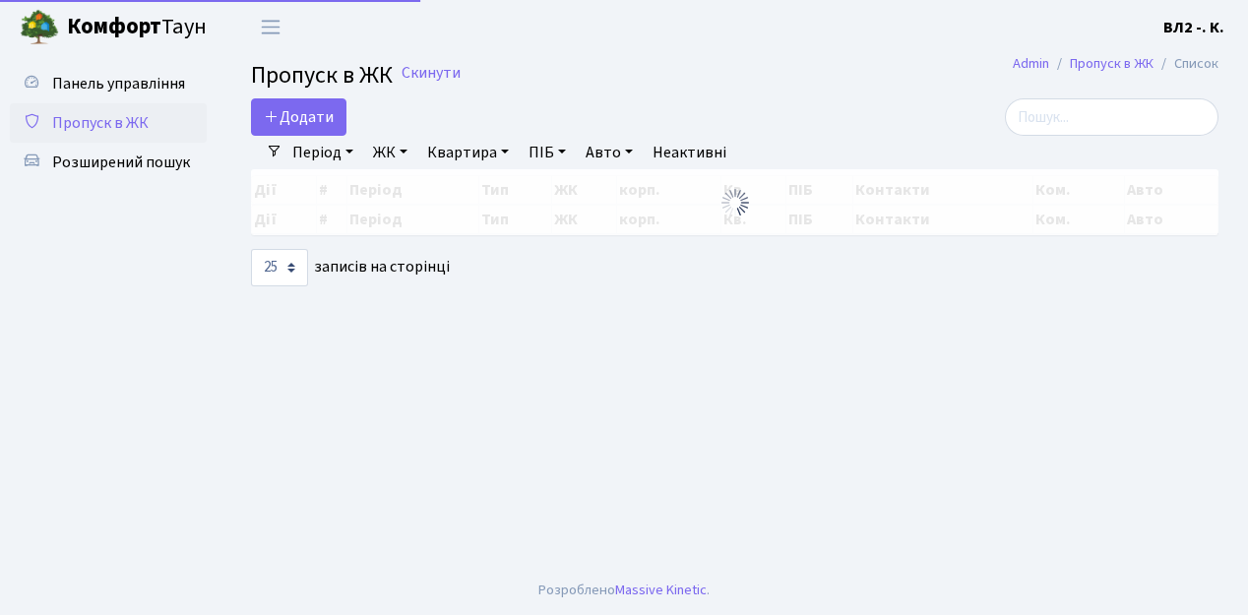
select select "25"
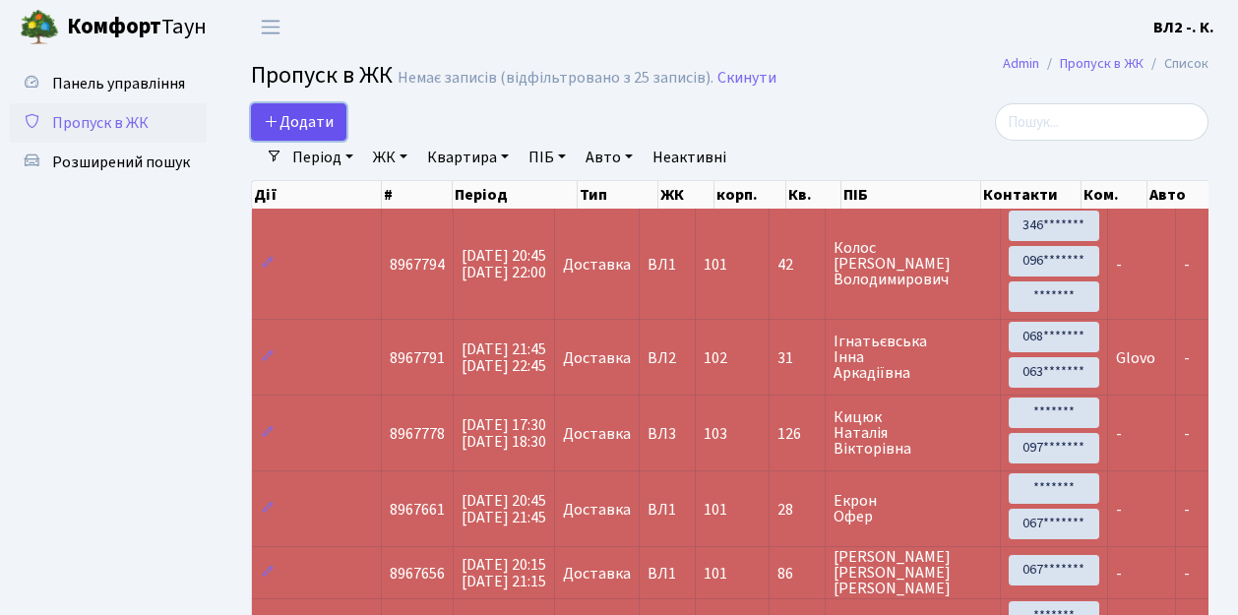
click at [315, 118] on span "Додати" at bounding box center [299, 122] width 70 height 22
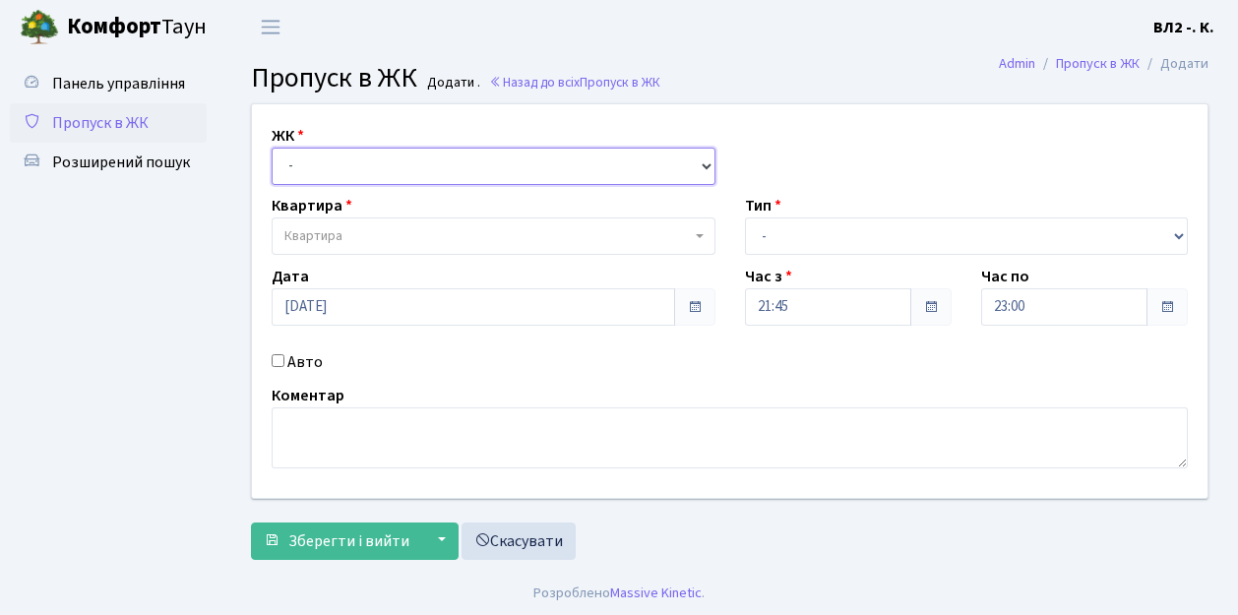
click at [358, 164] on select "- [STREET_ADDRESS][PERSON_NAME]" at bounding box center [494, 166] width 444 height 37
select select "317"
click at [272, 148] on select "- [STREET_ADDRESS][PERSON_NAME]" at bounding box center [494, 166] width 444 height 37
select select
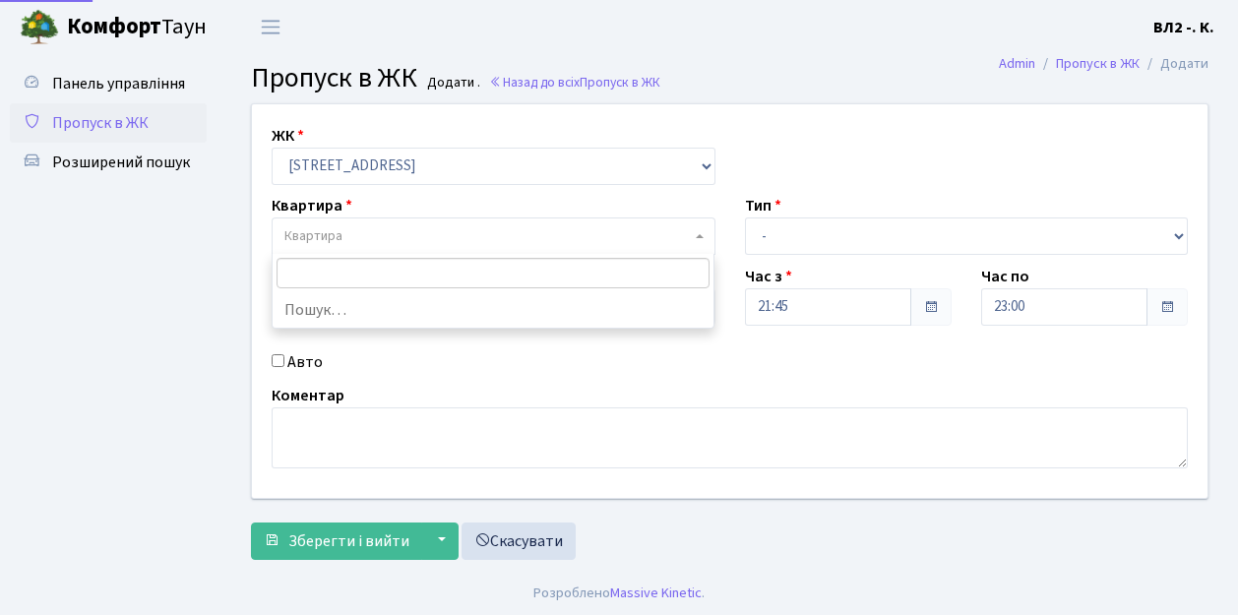
click at [387, 230] on span "Квартира" at bounding box center [488, 236] width 407 height 20
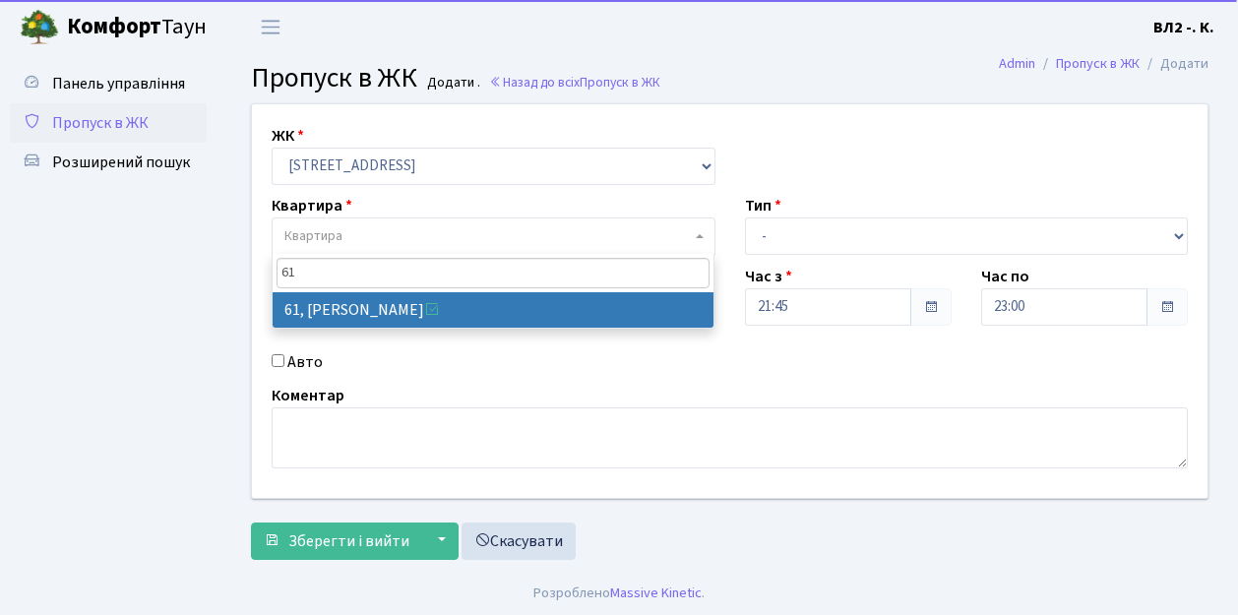
type input "61"
select select "38122"
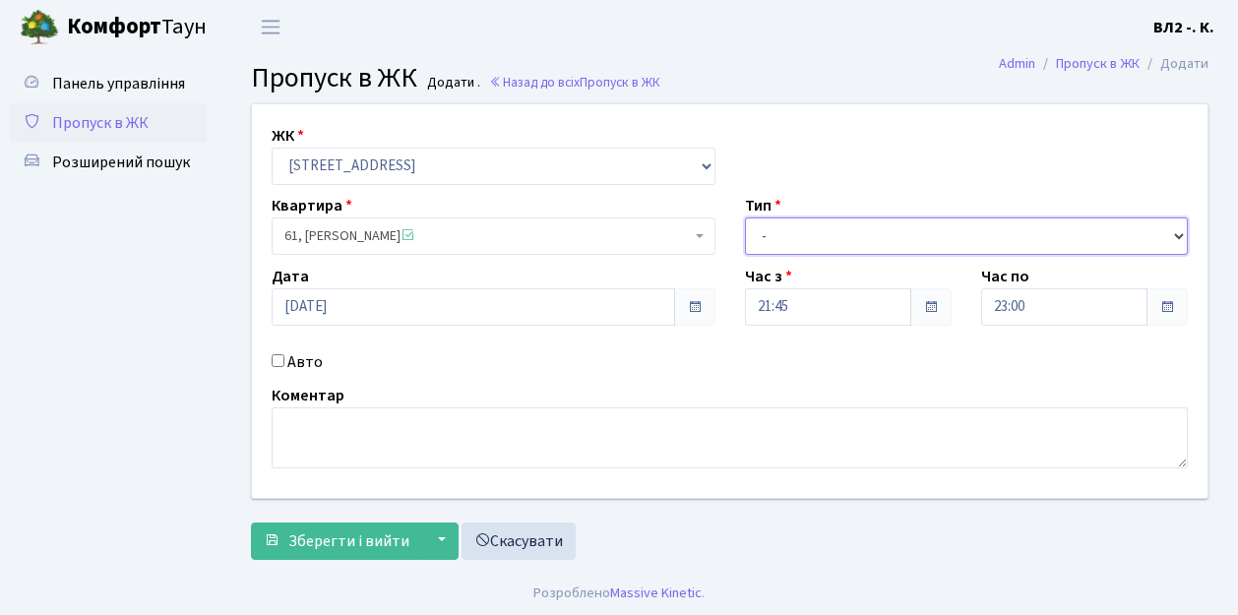
click at [822, 242] on select "- Доставка Таксі Гості Сервіс" at bounding box center [967, 236] width 444 height 37
select select "1"
click at [745, 218] on select "- Доставка Таксі Гості Сервіс" at bounding box center [967, 236] width 444 height 37
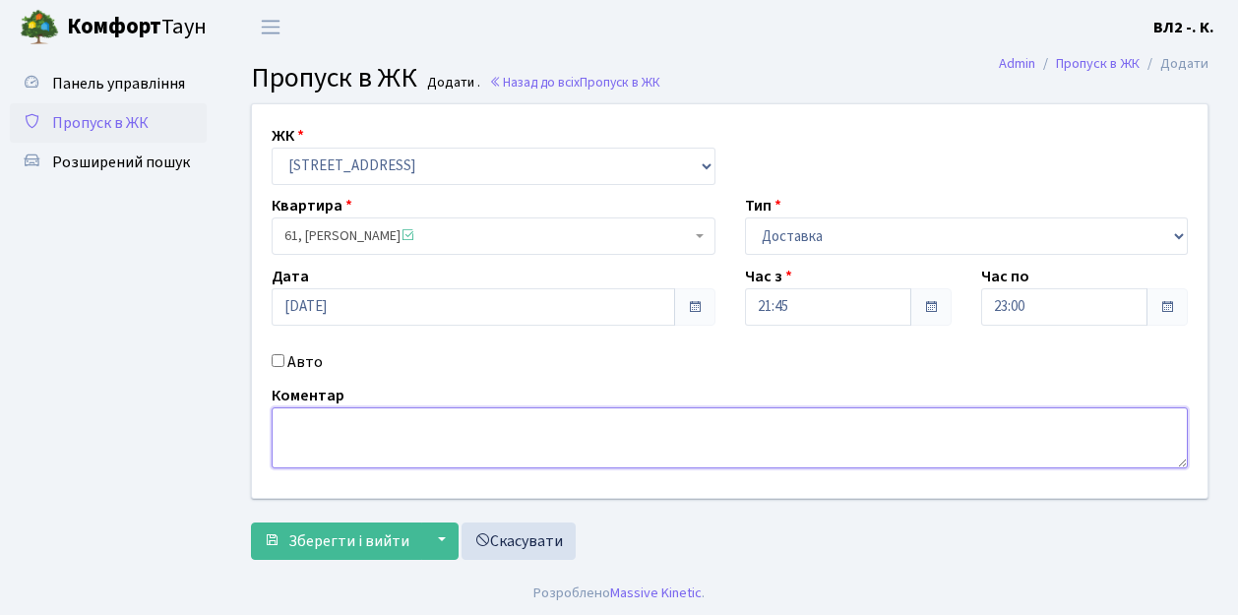
click at [316, 445] on textarea at bounding box center [730, 438] width 917 height 61
type textarea "g"
type textarea "Glovo"
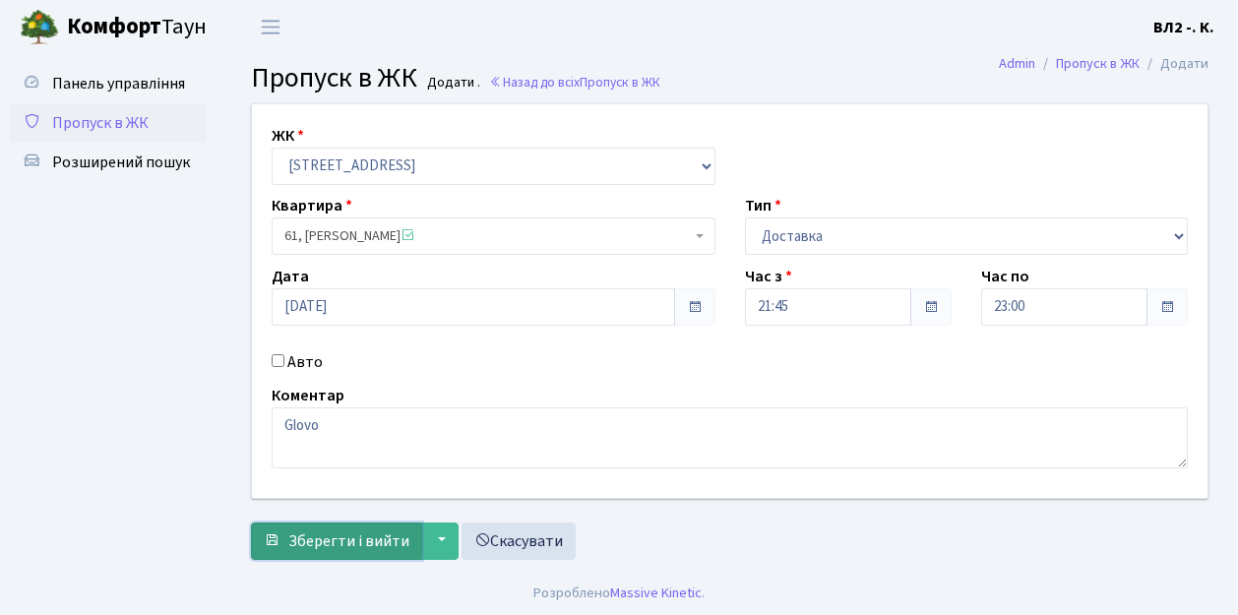
click at [338, 539] on span "Зберегти і вийти" at bounding box center [348, 542] width 121 height 22
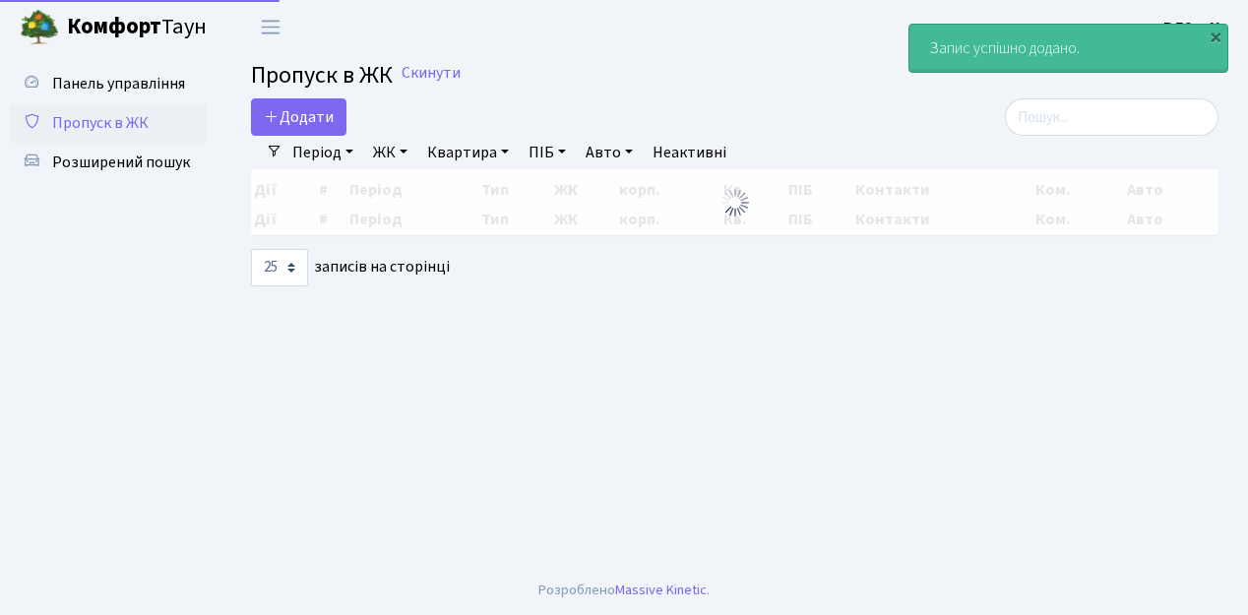
select select "25"
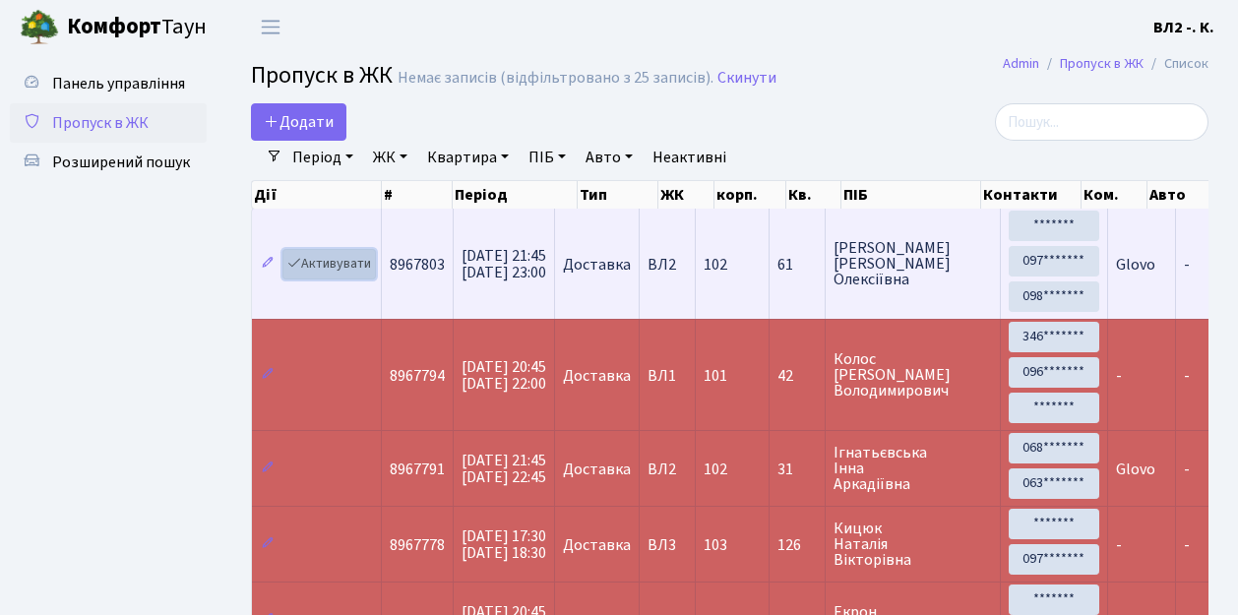
click at [331, 260] on link "Активувати" at bounding box center [330, 264] width 94 height 31
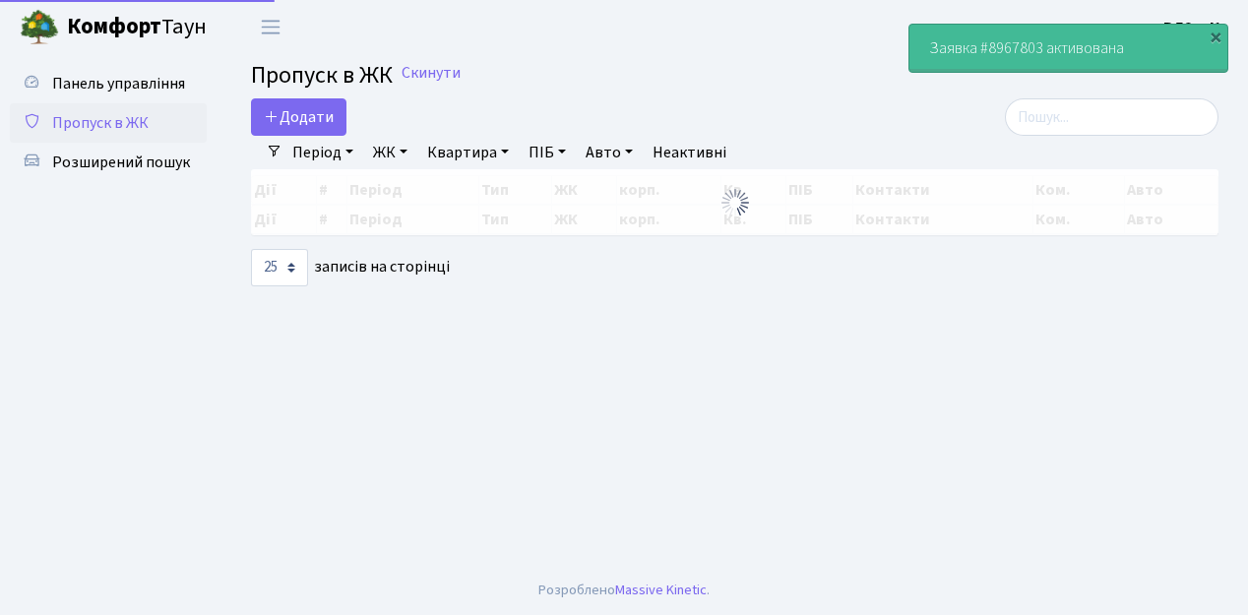
select select "25"
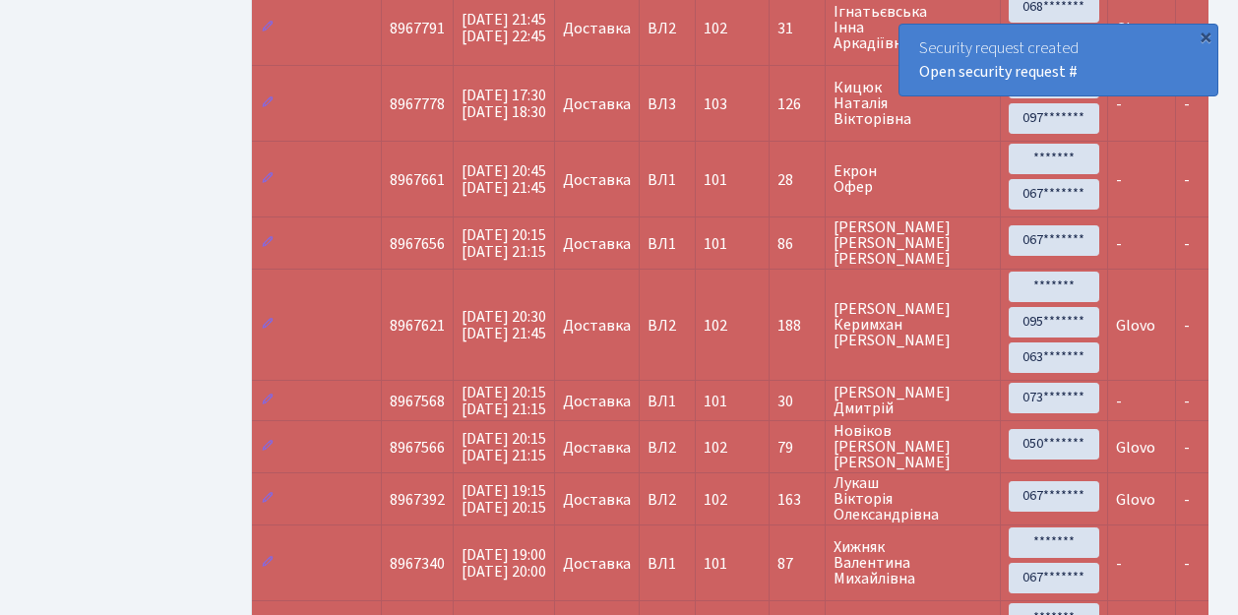
scroll to position [412, 0]
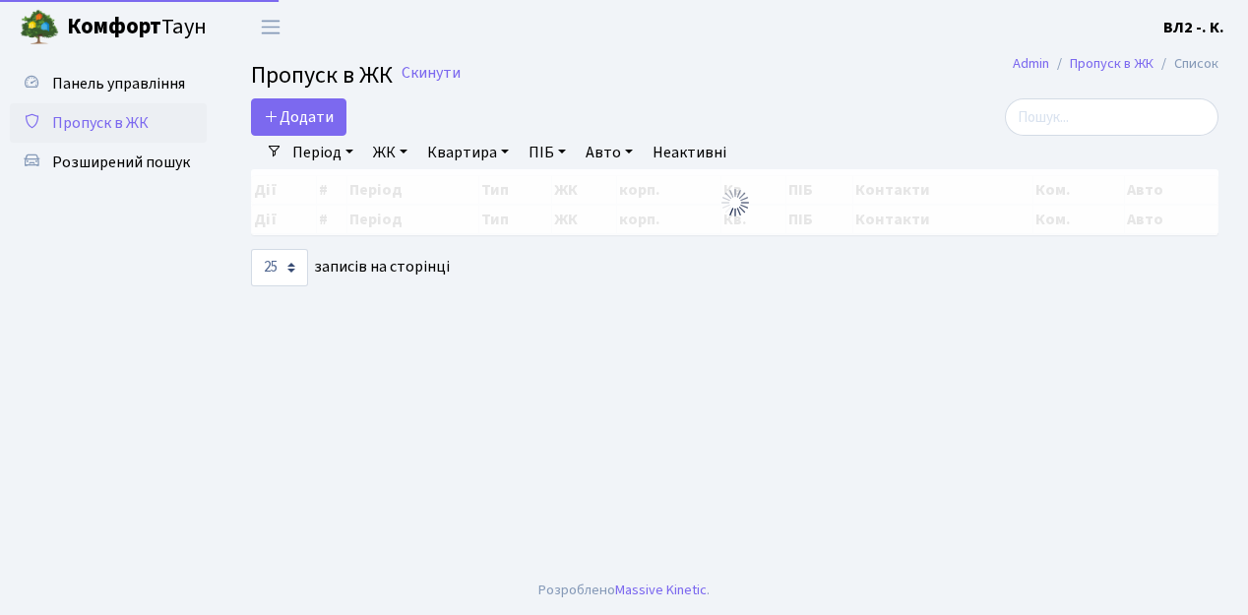
select select "25"
